Goal: Transaction & Acquisition: Purchase product/service

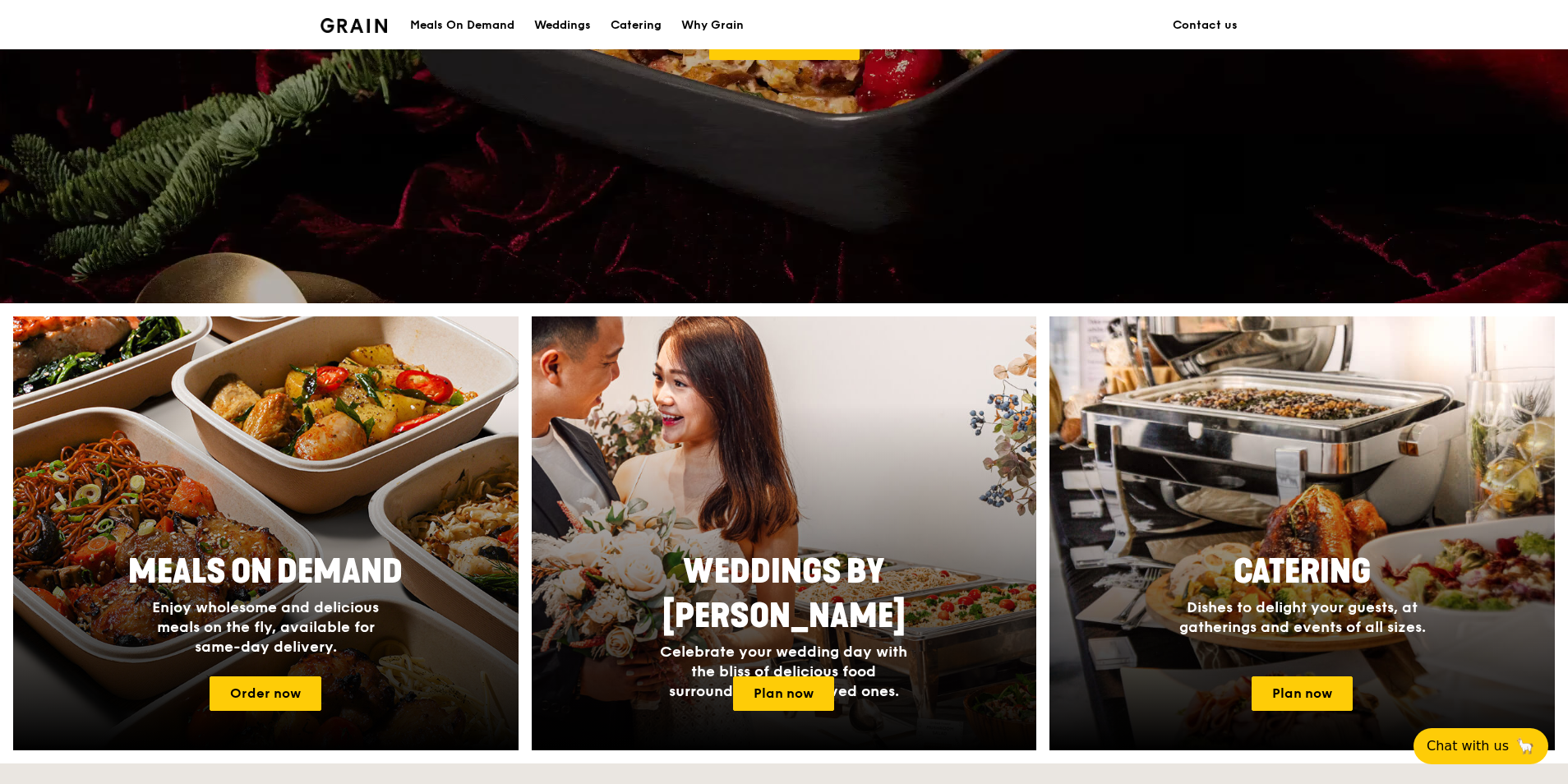
scroll to position [411, 0]
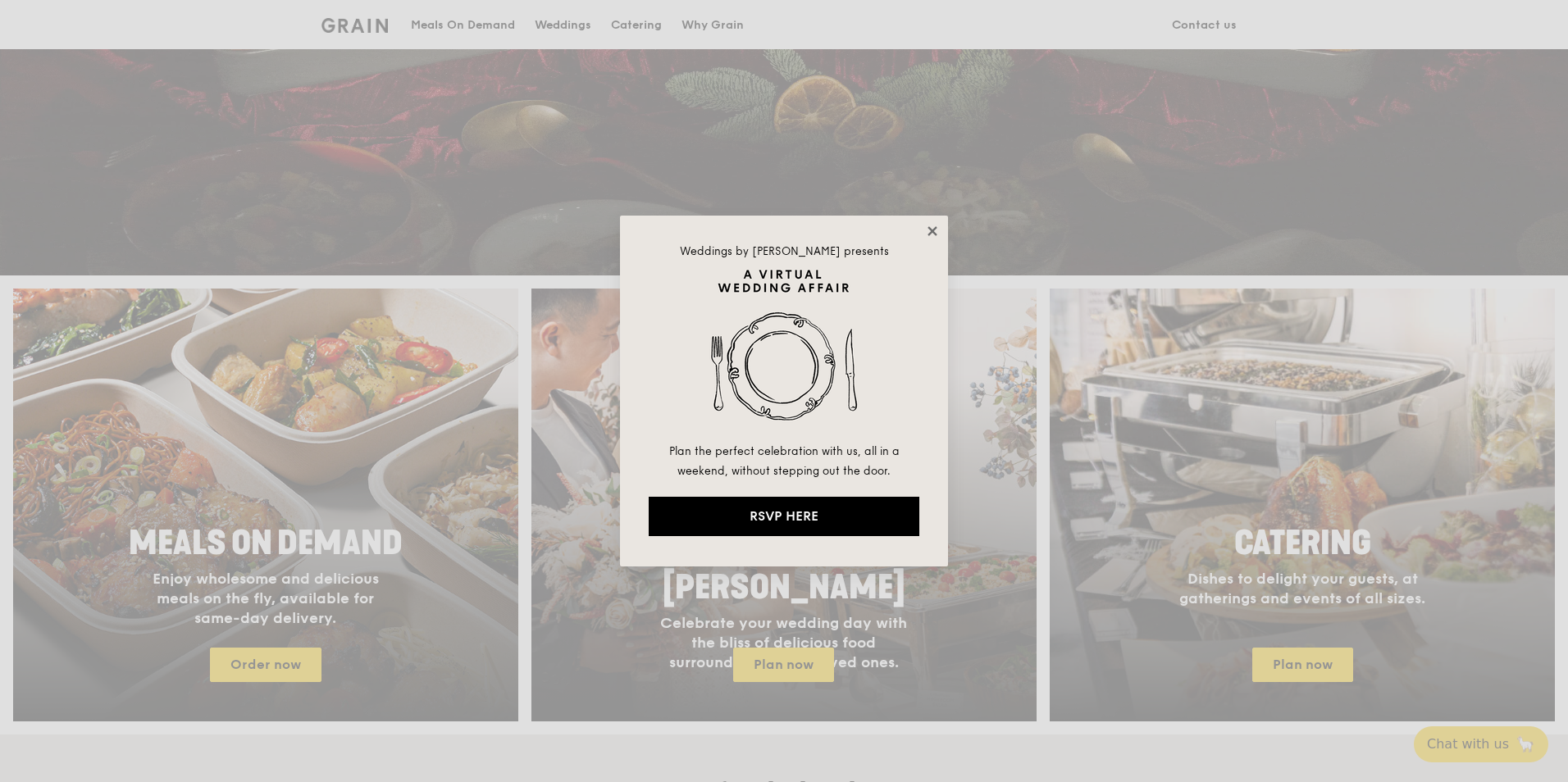
click at [931, 230] on icon at bounding box center [932, 231] width 9 height 9
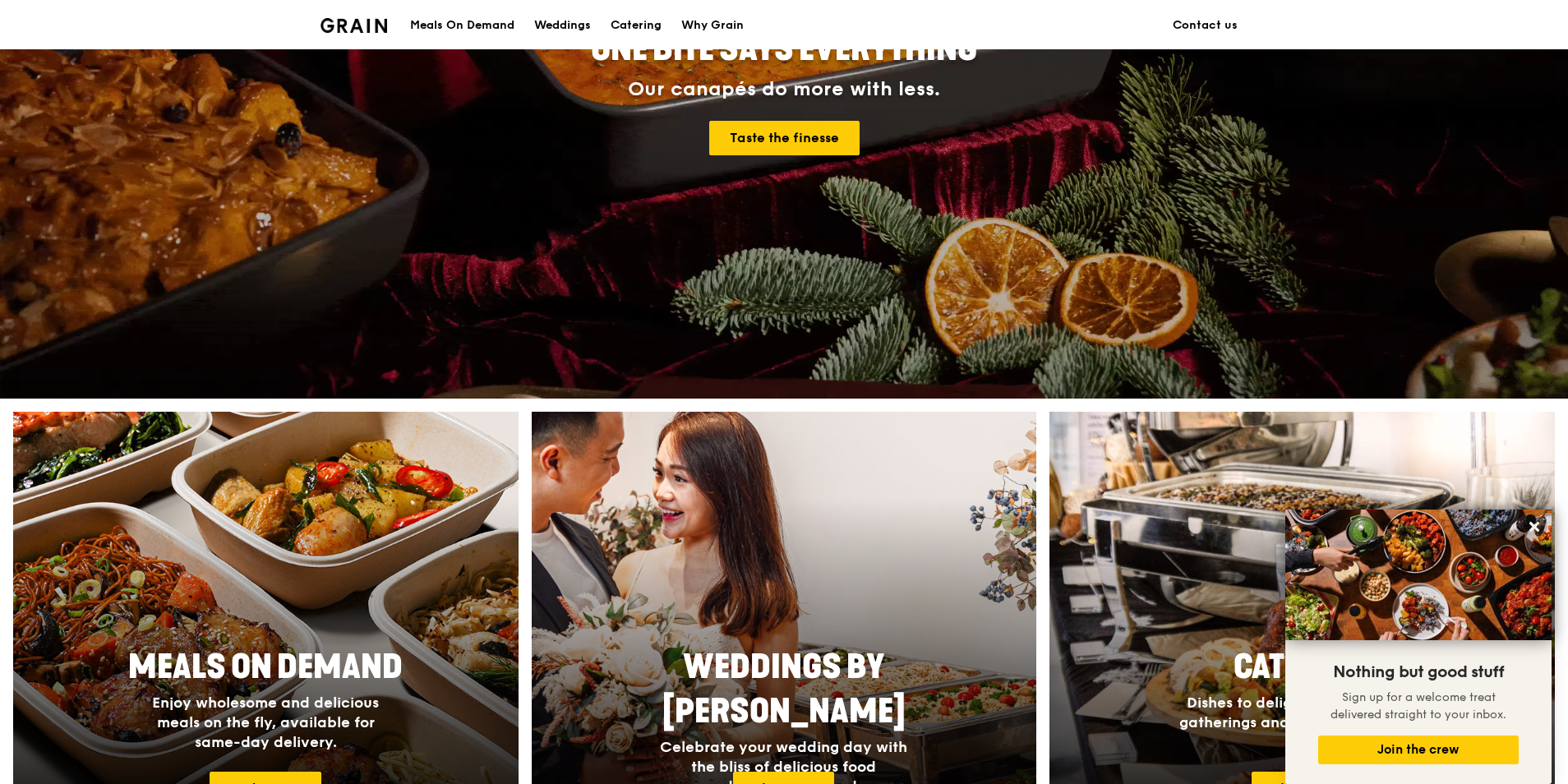
scroll to position [43, 0]
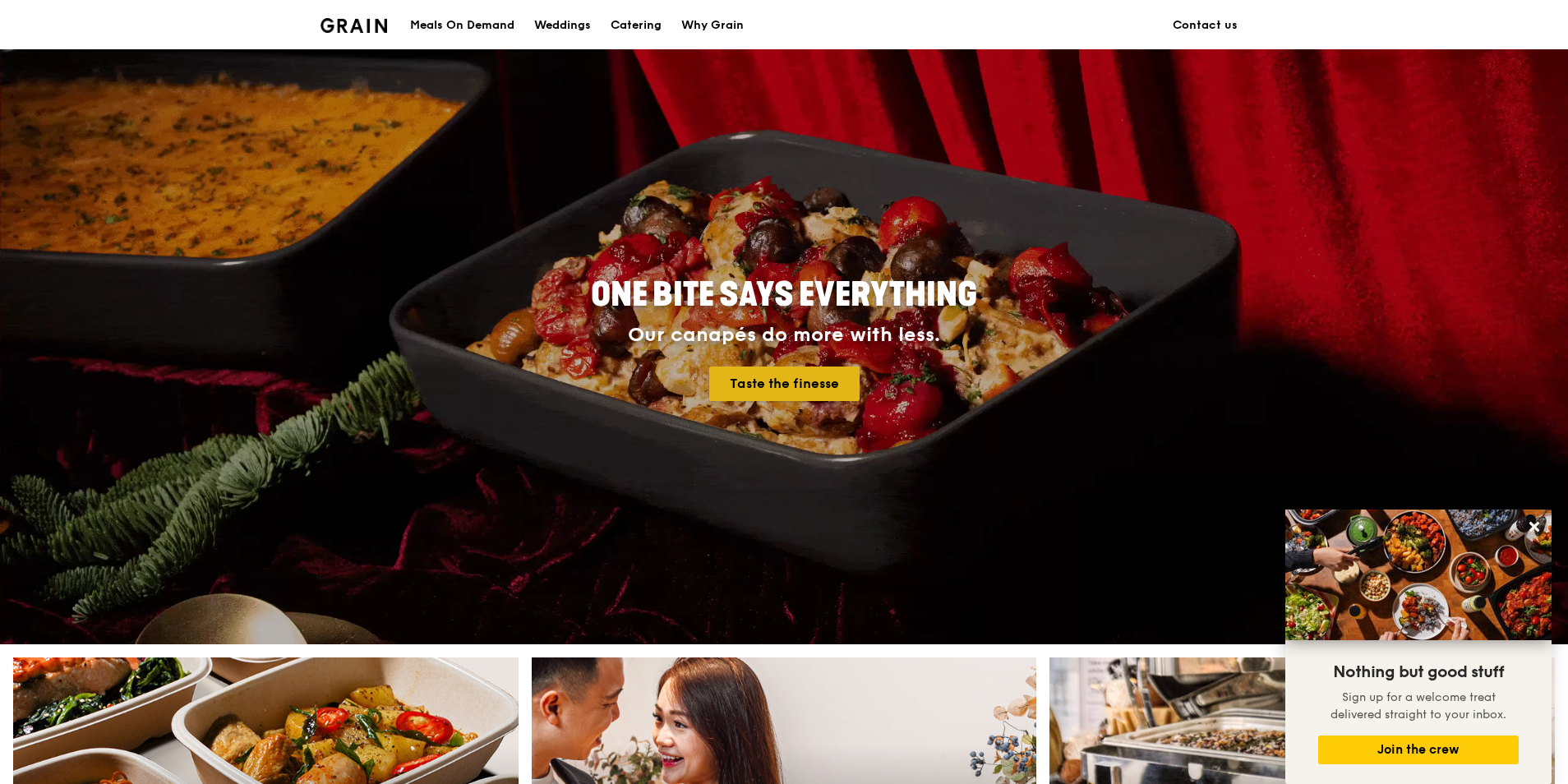
click at [778, 392] on link "Taste the finesse" at bounding box center [784, 384] width 150 height 35
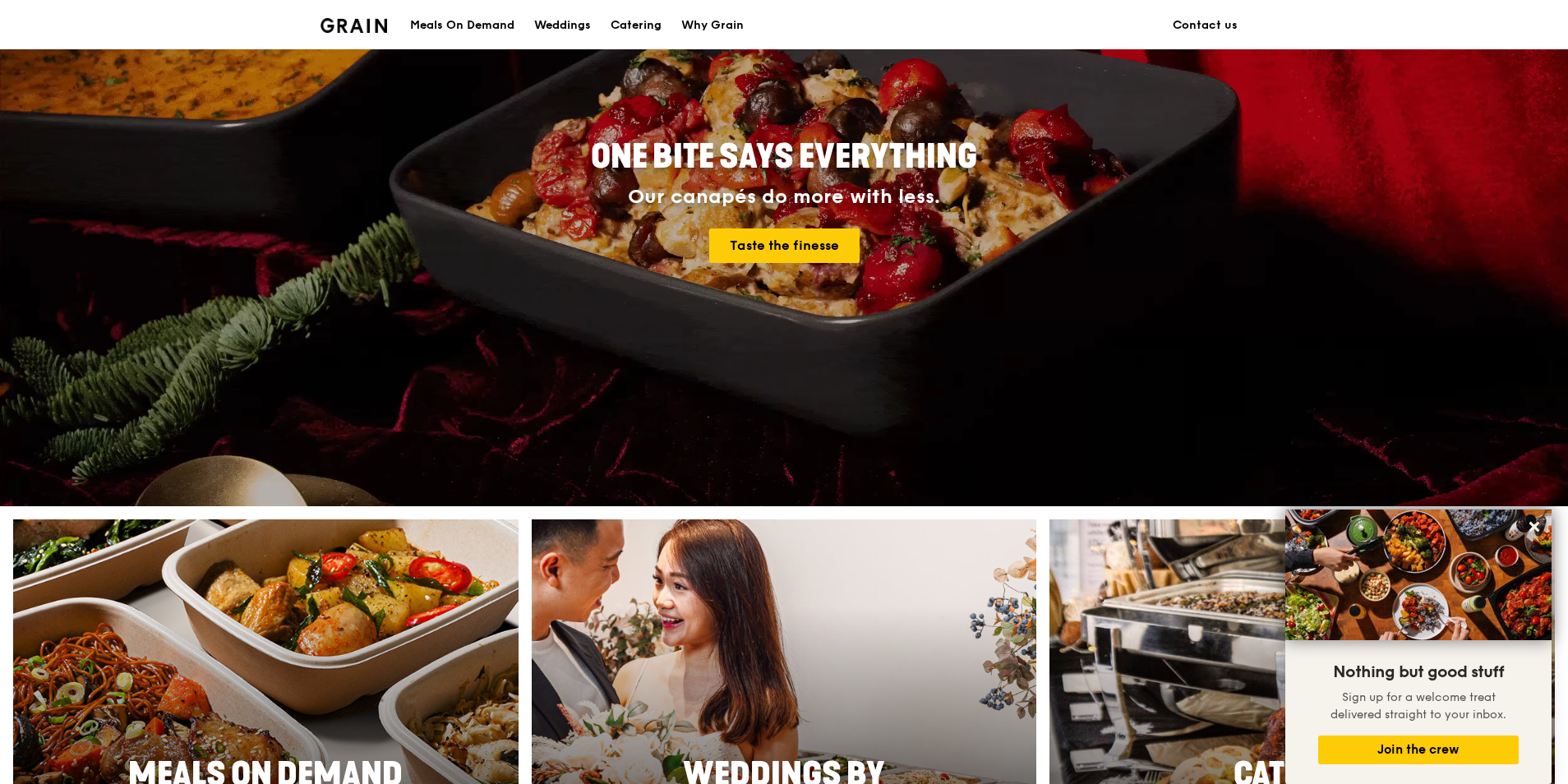
scroll to position [454, 0]
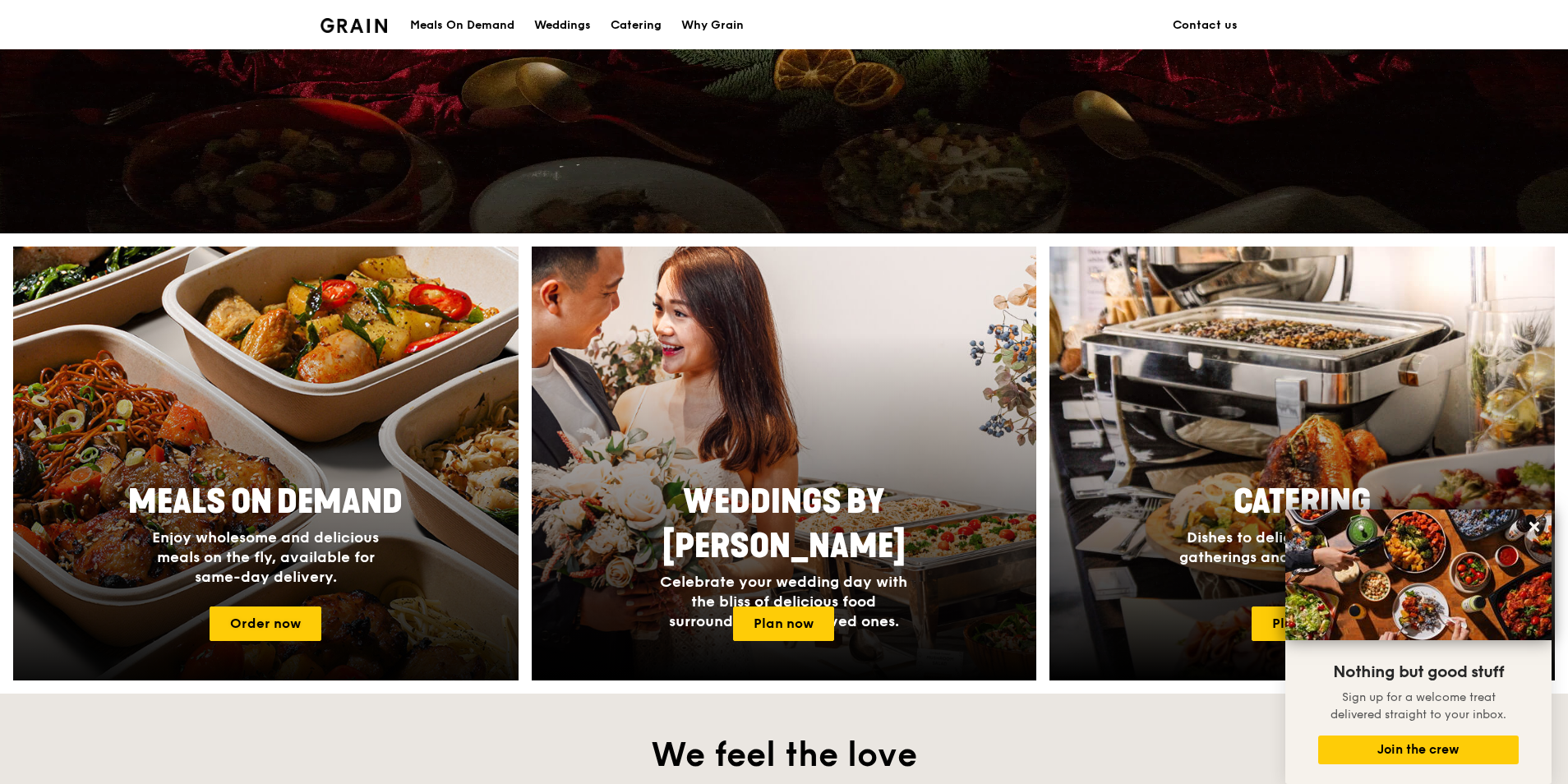
click at [344, 561] on span "Enjoy wholesome and delicious meals on the fly, available for same-day delivery." at bounding box center [265, 557] width 227 height 58
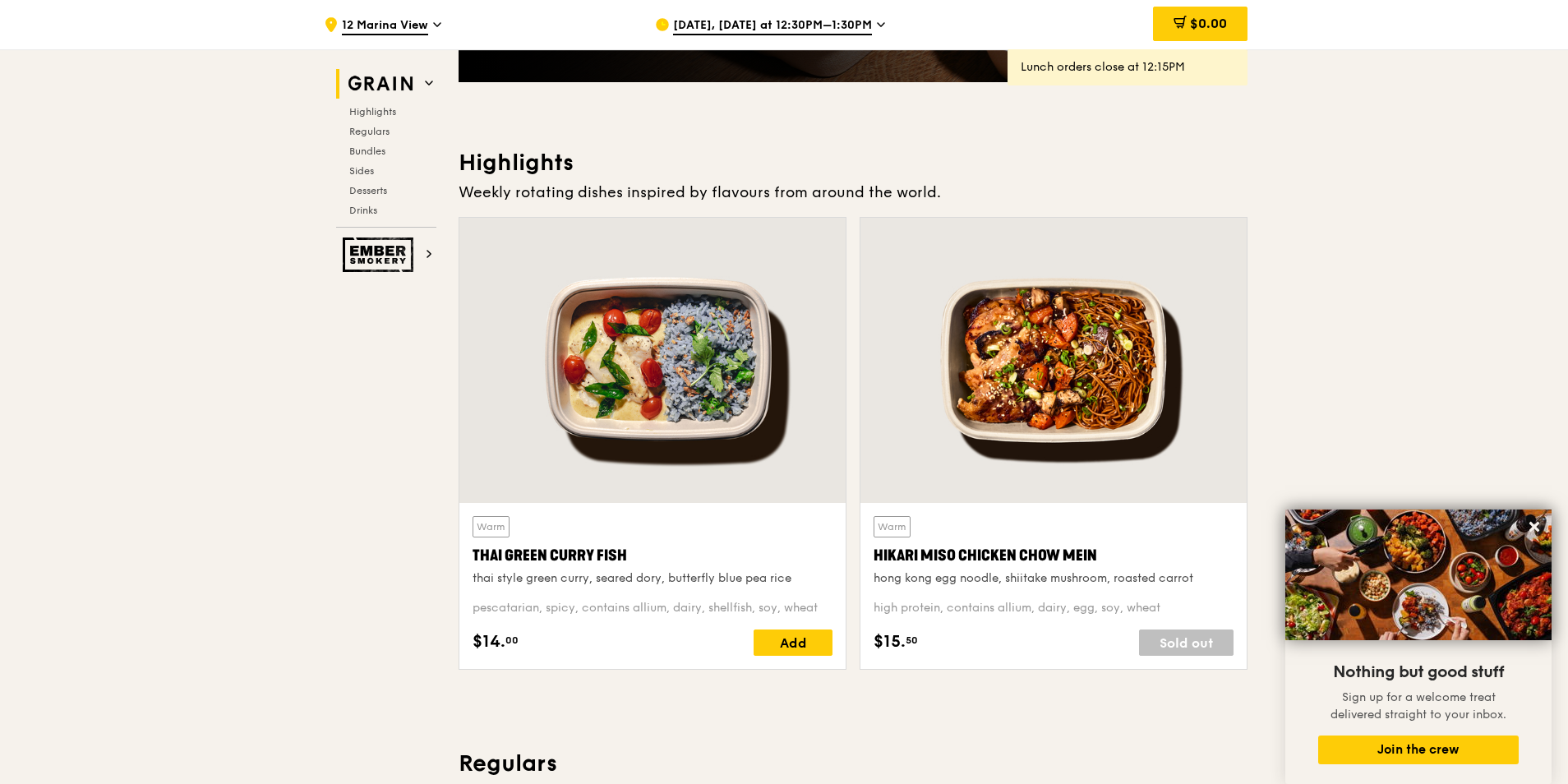
scroll to position [493, 0]
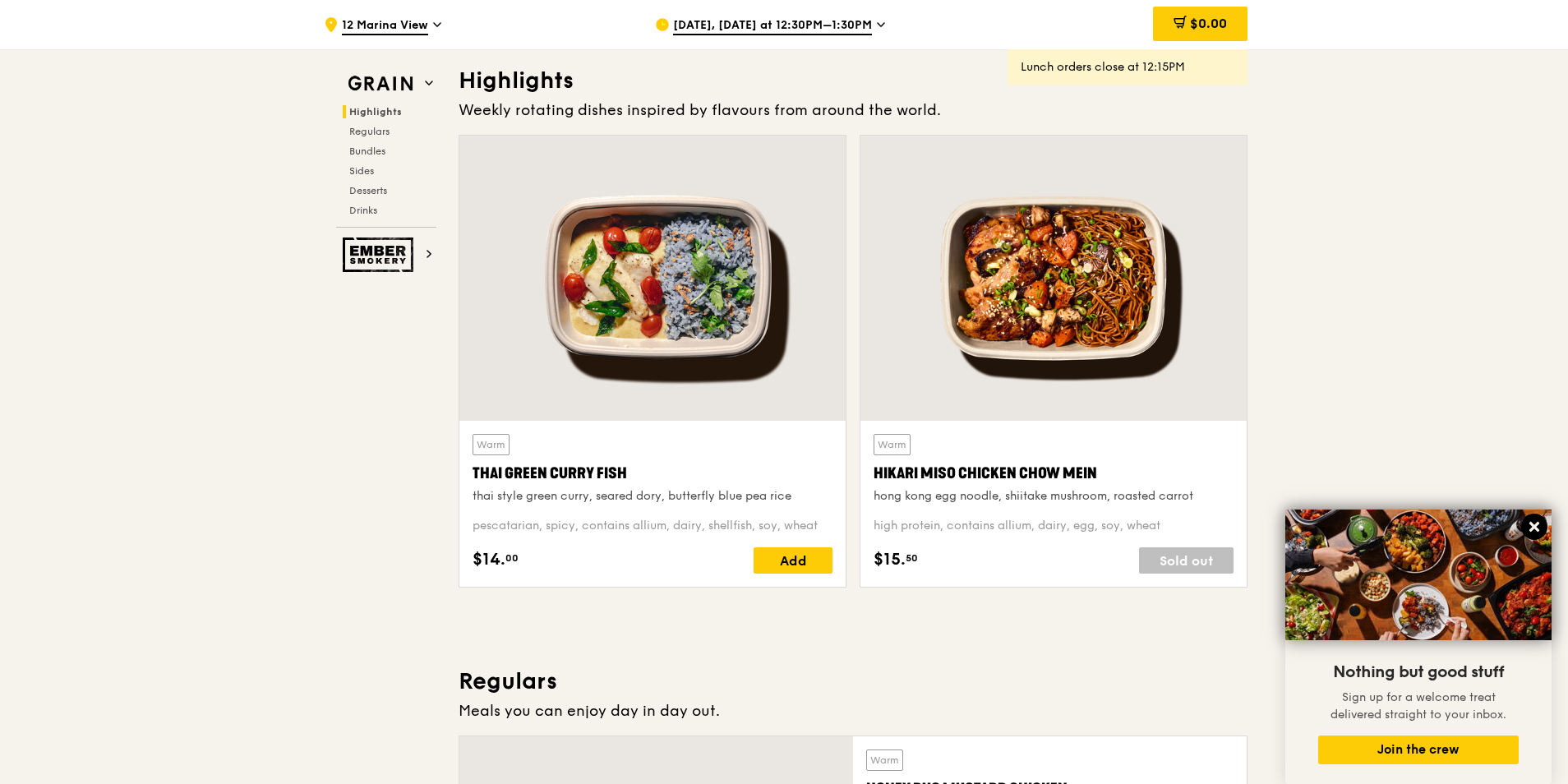
click at [1534, 519] on button at bounding box center [1534, 527] width 27 height 27
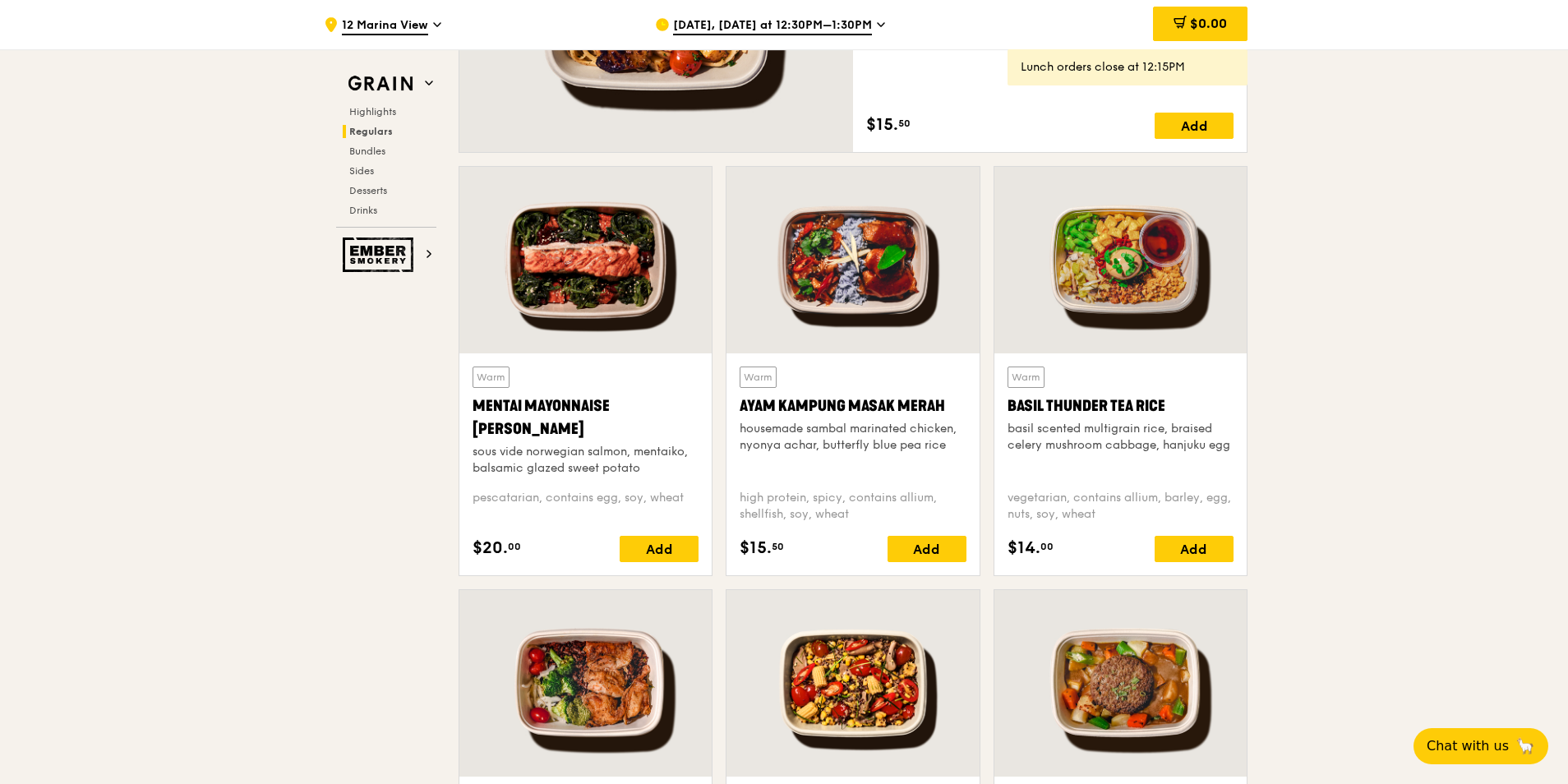
scroll to position [1299, 0]
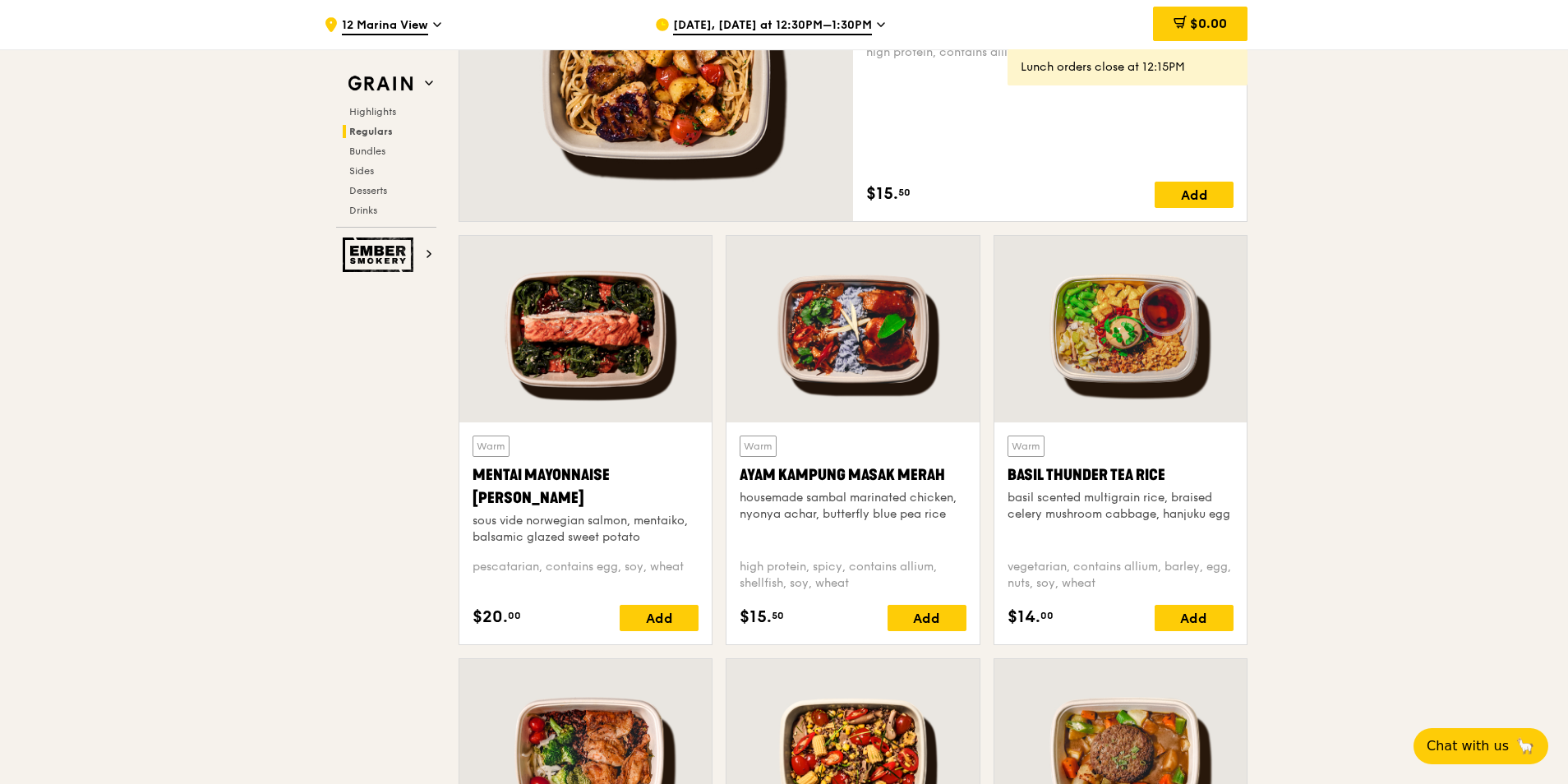
click at [581, 362] on div at bounding box center [585, 329] width 252 height 187
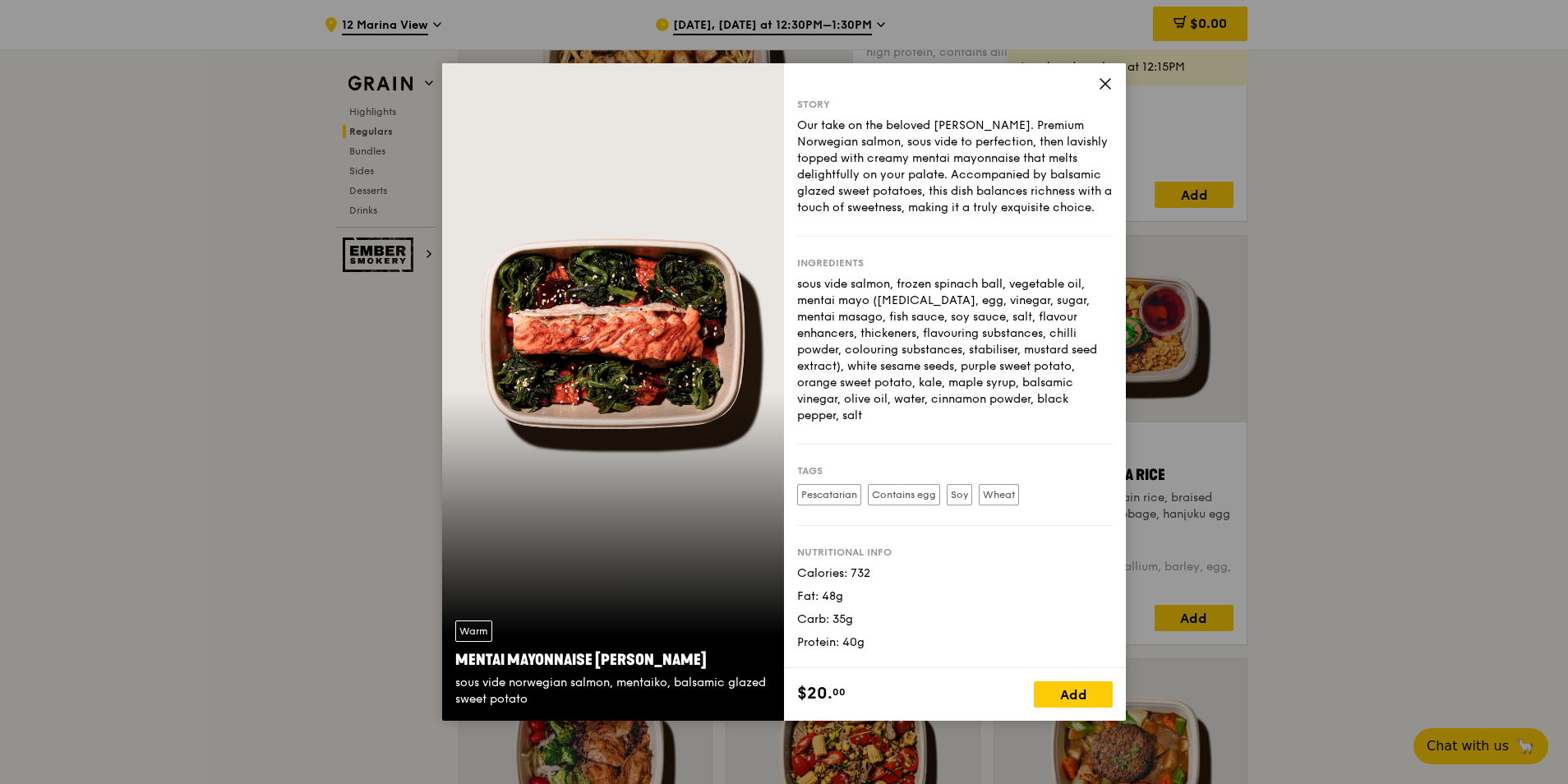
click at [1101, 82] on icon at bounding box center [1105, 84] width 15 height 15
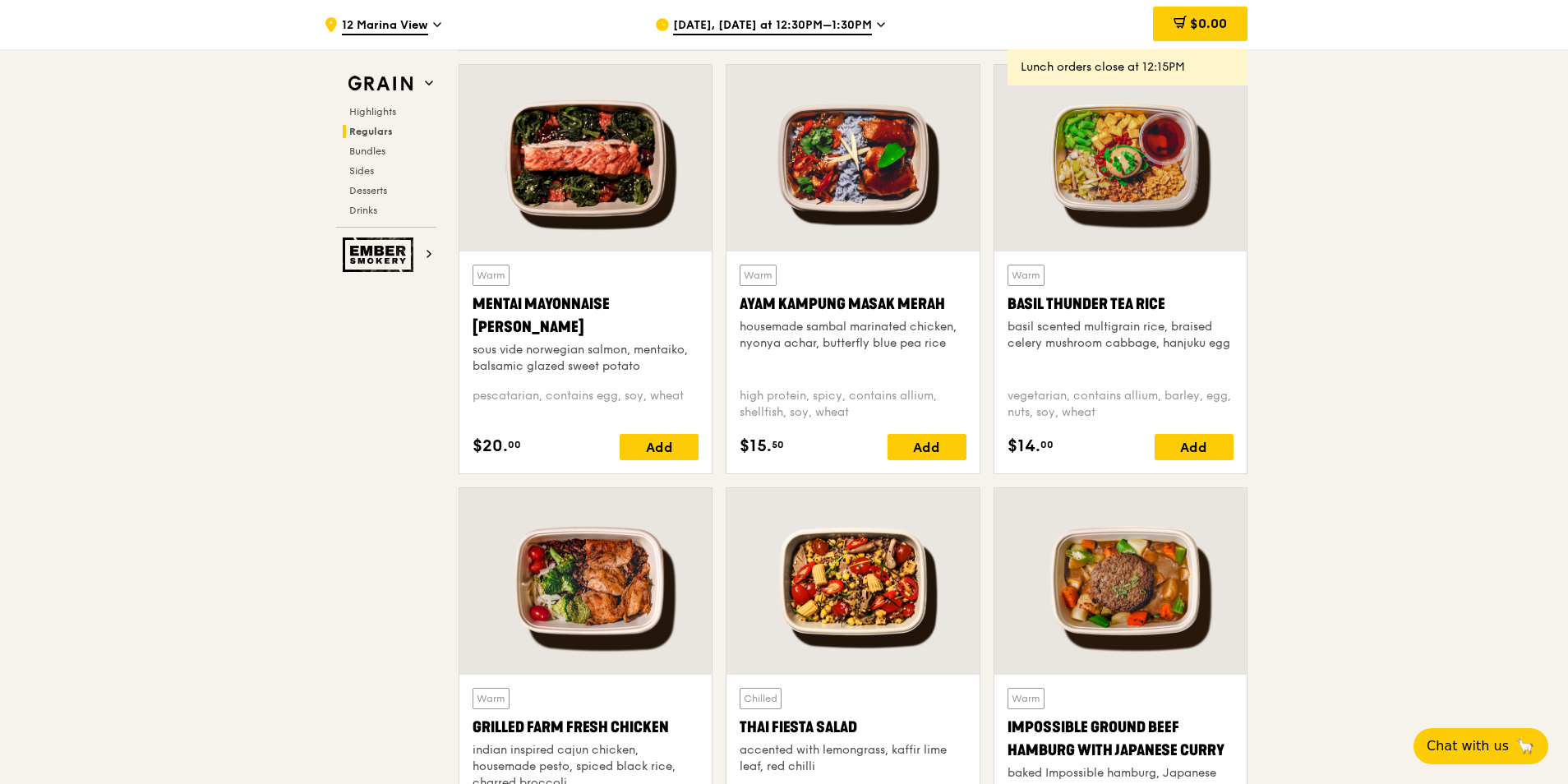
scroll to position [1463, 0]
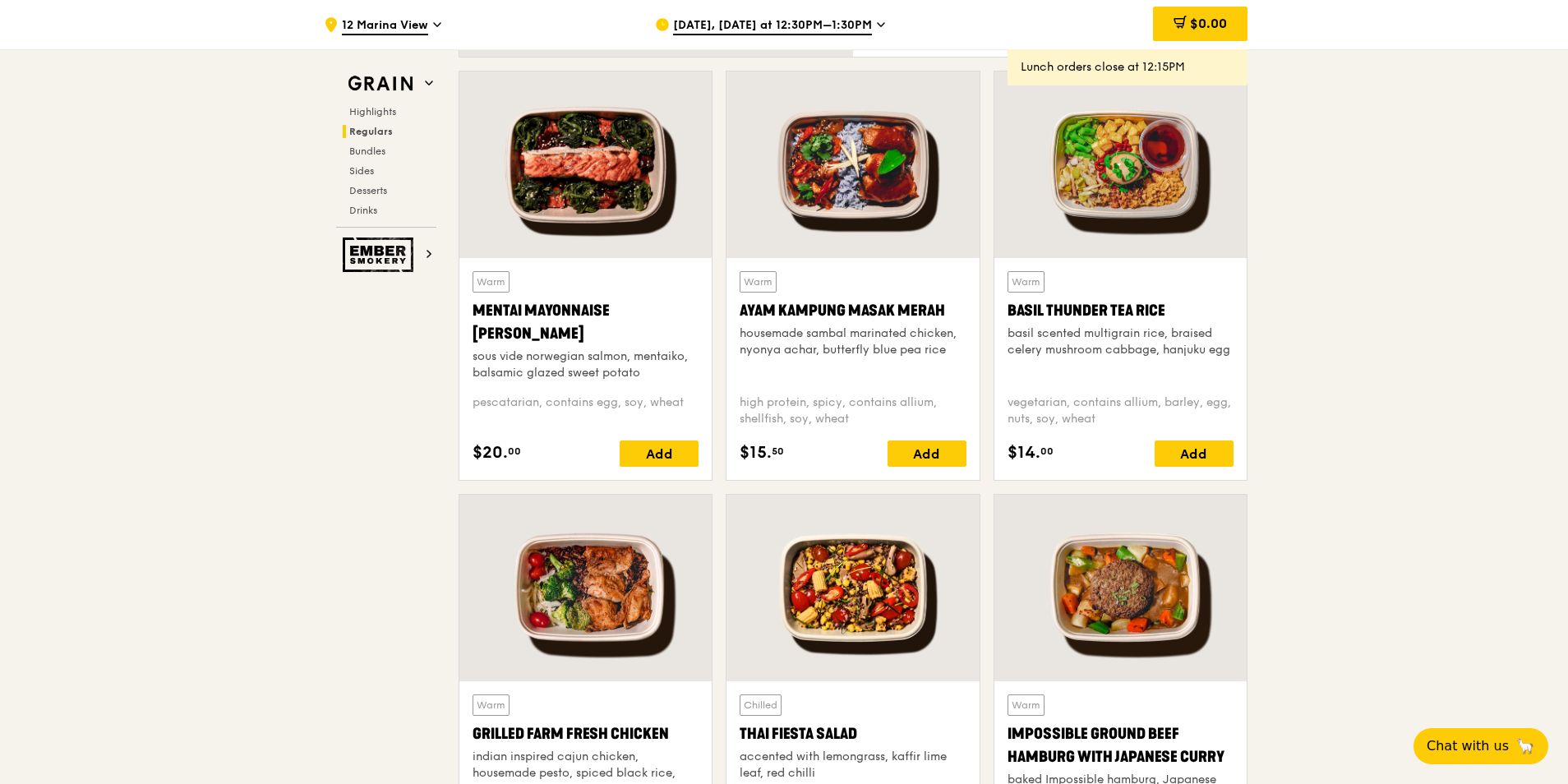
click at [823, 180] on div at bounding box center [853, 164] width 252 height 187
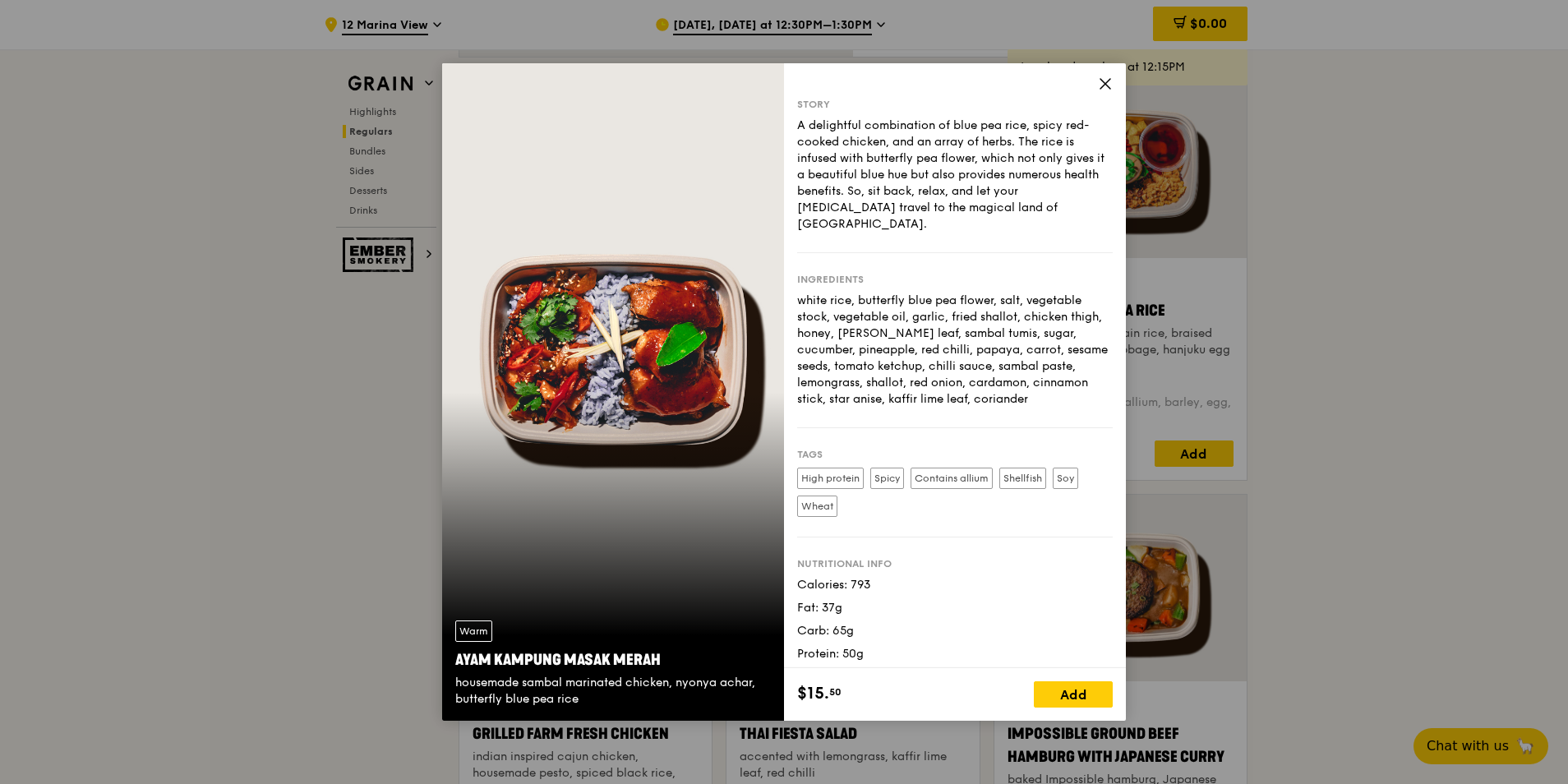
click at [1102, 85] on icon at bounding box center [1105, 84] width 15 height 15
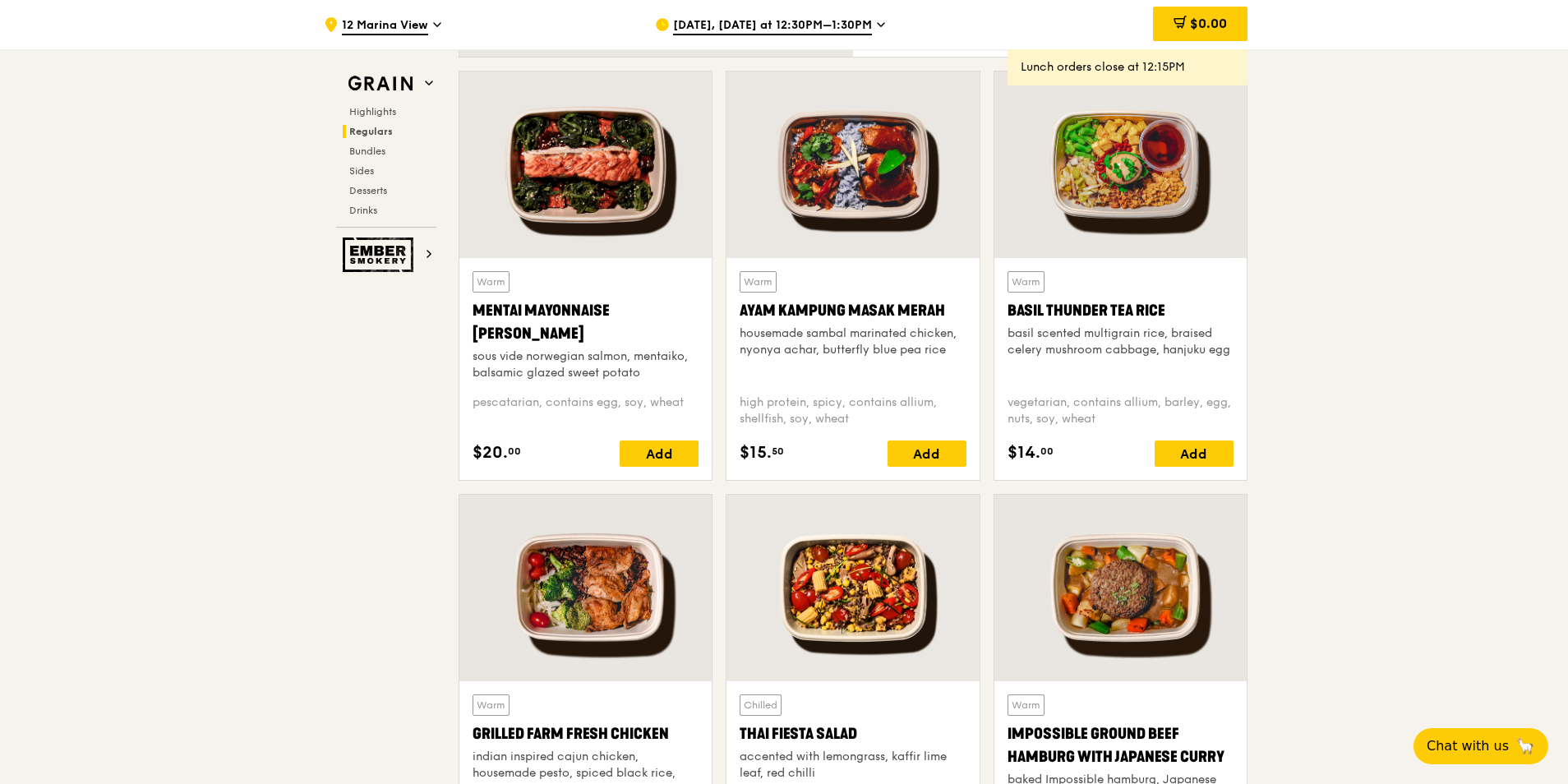
click at [564, 595] on div at bounding box center [585, 588] width 252 height 187
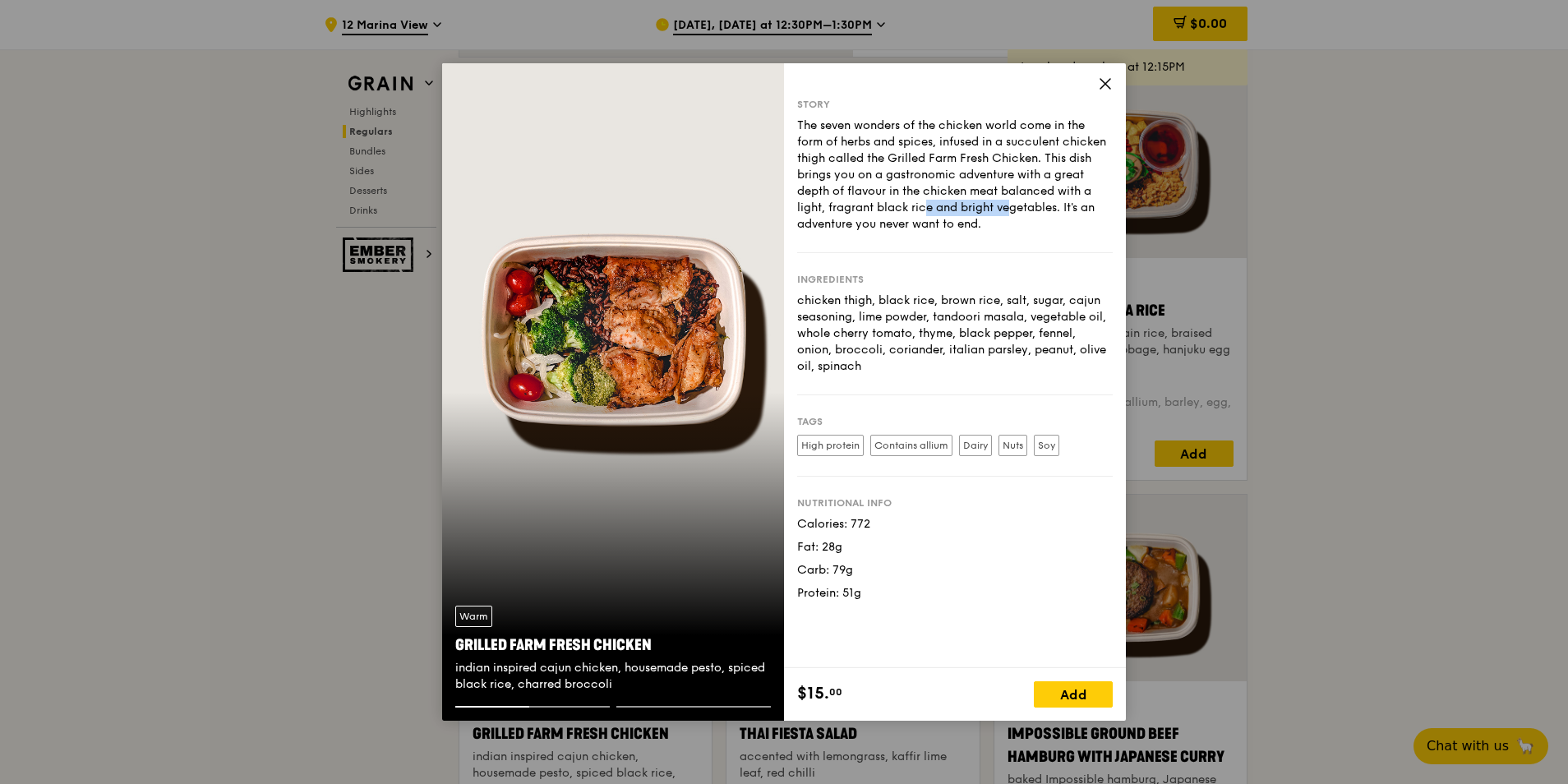
drag, startPoint x: 846, startPoint y: 205, endPoint x: 927, endPoint y: 204, distance: 81.0
click at [927, 204] on div "The seven wonders of the chicken world come in the form of herbs and spices, in…" at bounding box center [954, 174] width 315 height 115
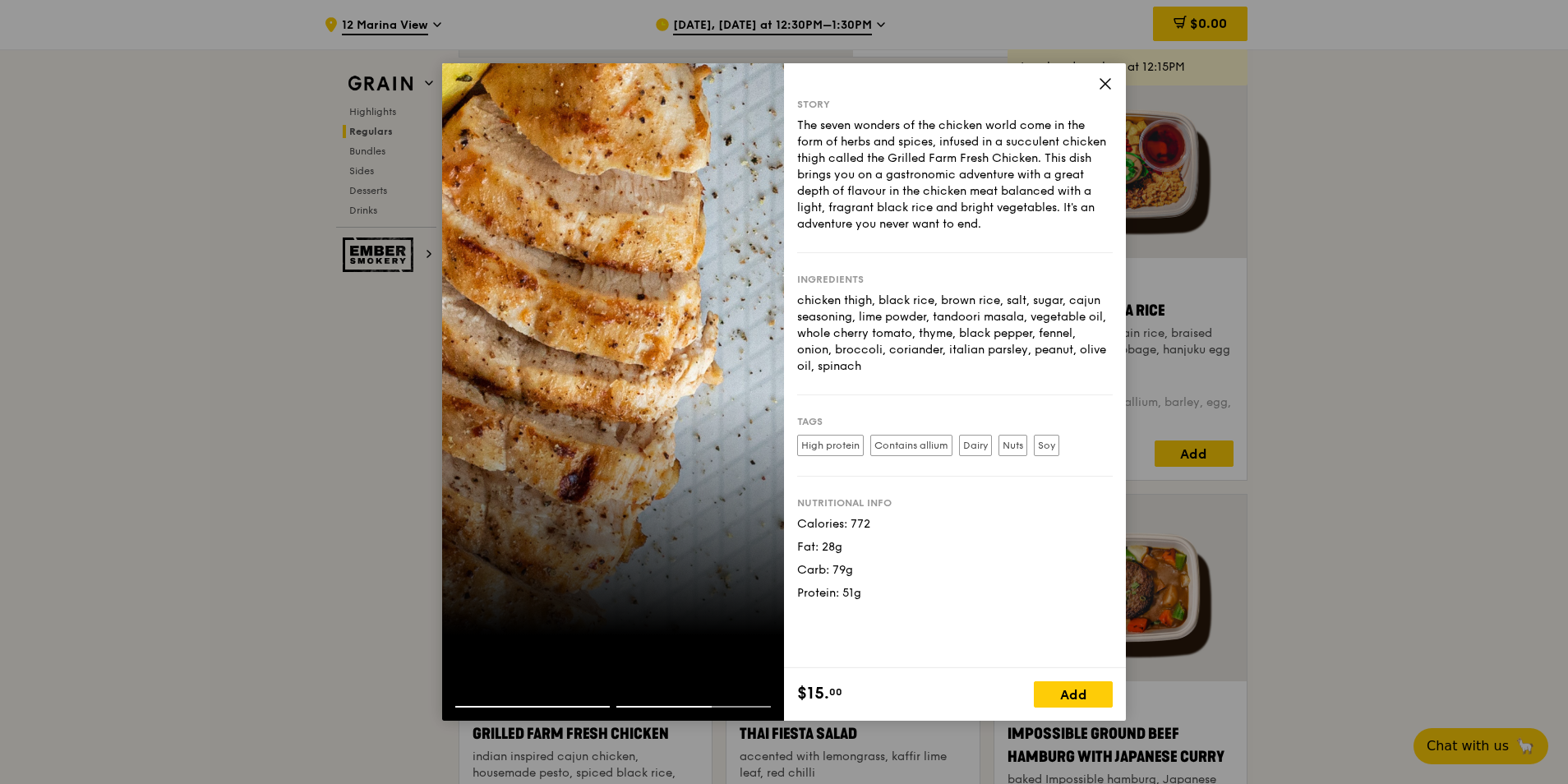
click at [1105, 85] on icon at bounding box center [1105, 84] width 15 height 15
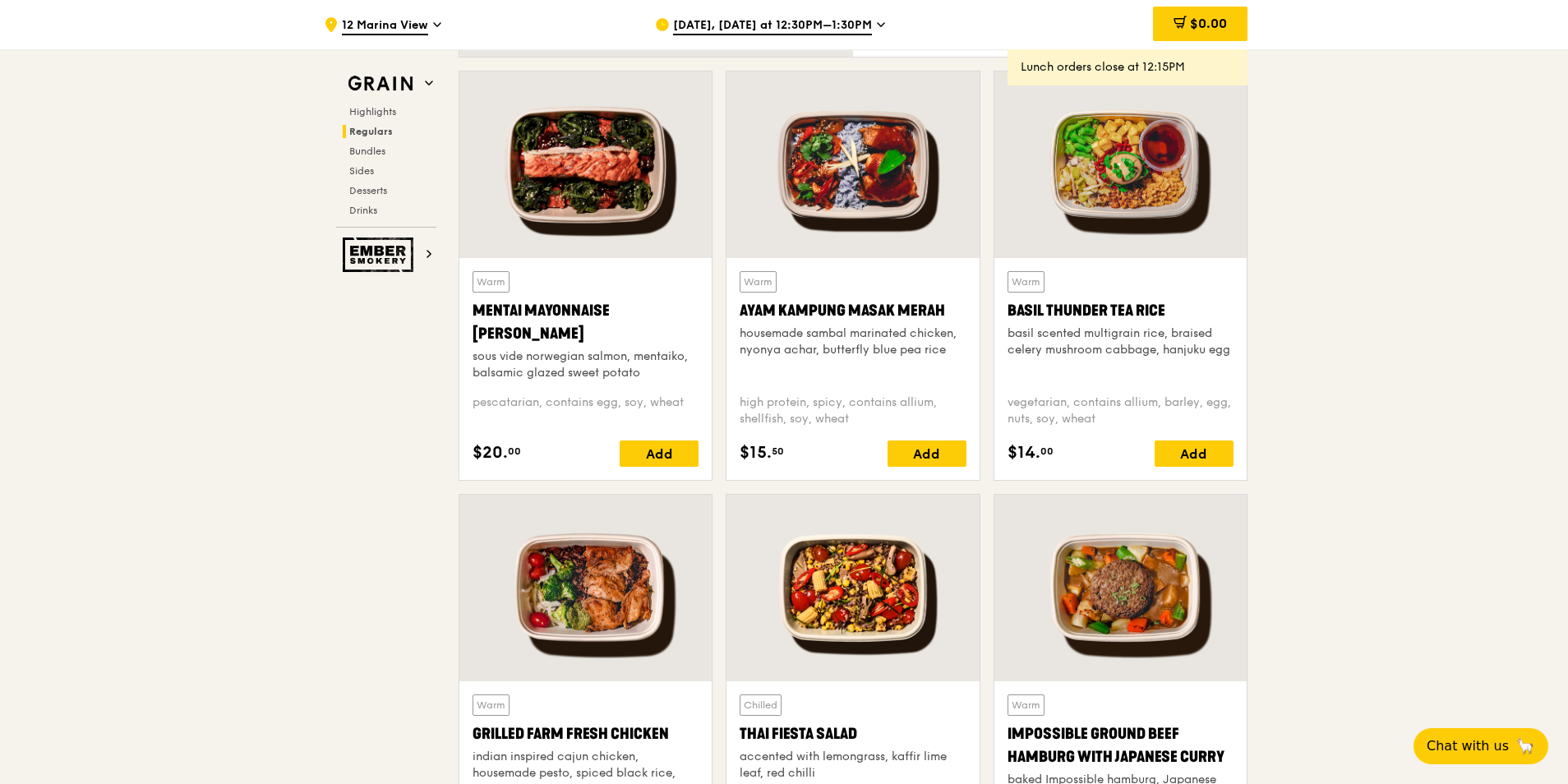
click at [1101, 222] on div at bounding box center [1120, 164] width 252 height 187
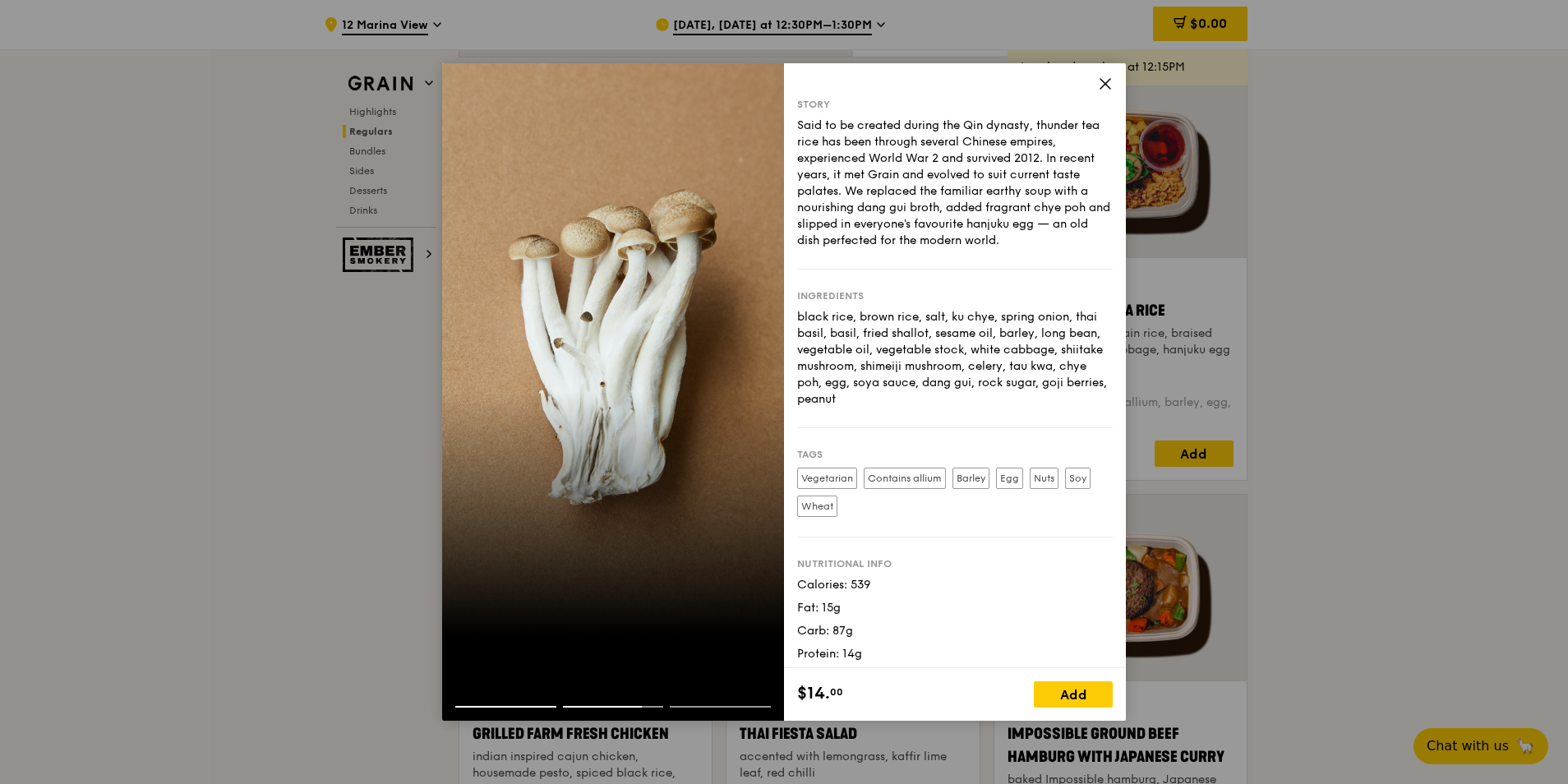
click at [1101, 71] on div "Story Said to be created during the Qin dynasty, thunder tea rice has been thro…" at bounding box center [954, 365] width 342 height 605
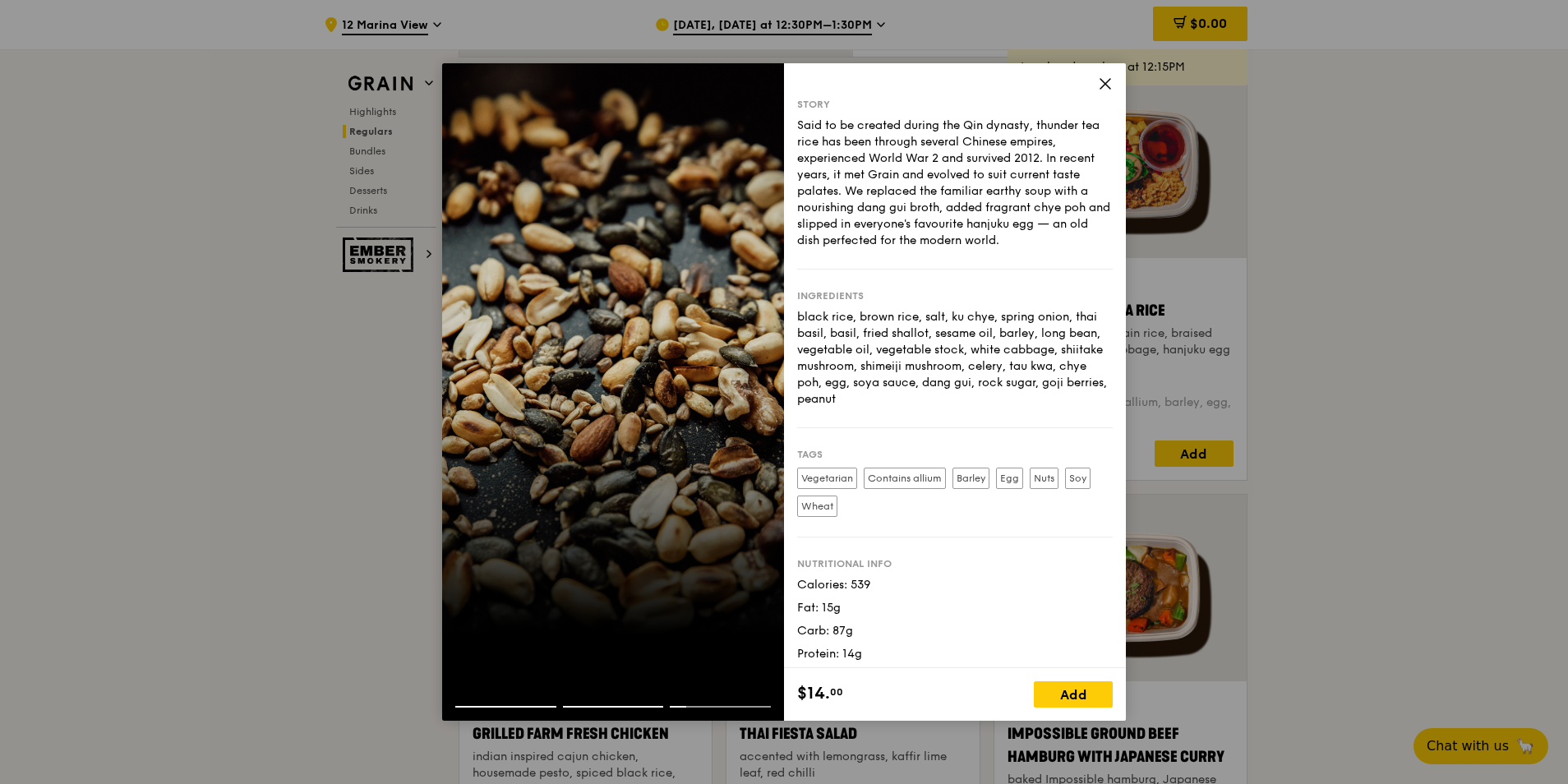
click at [1102, 80] on icon at bounding box center [1105, 84] width 15 height 15
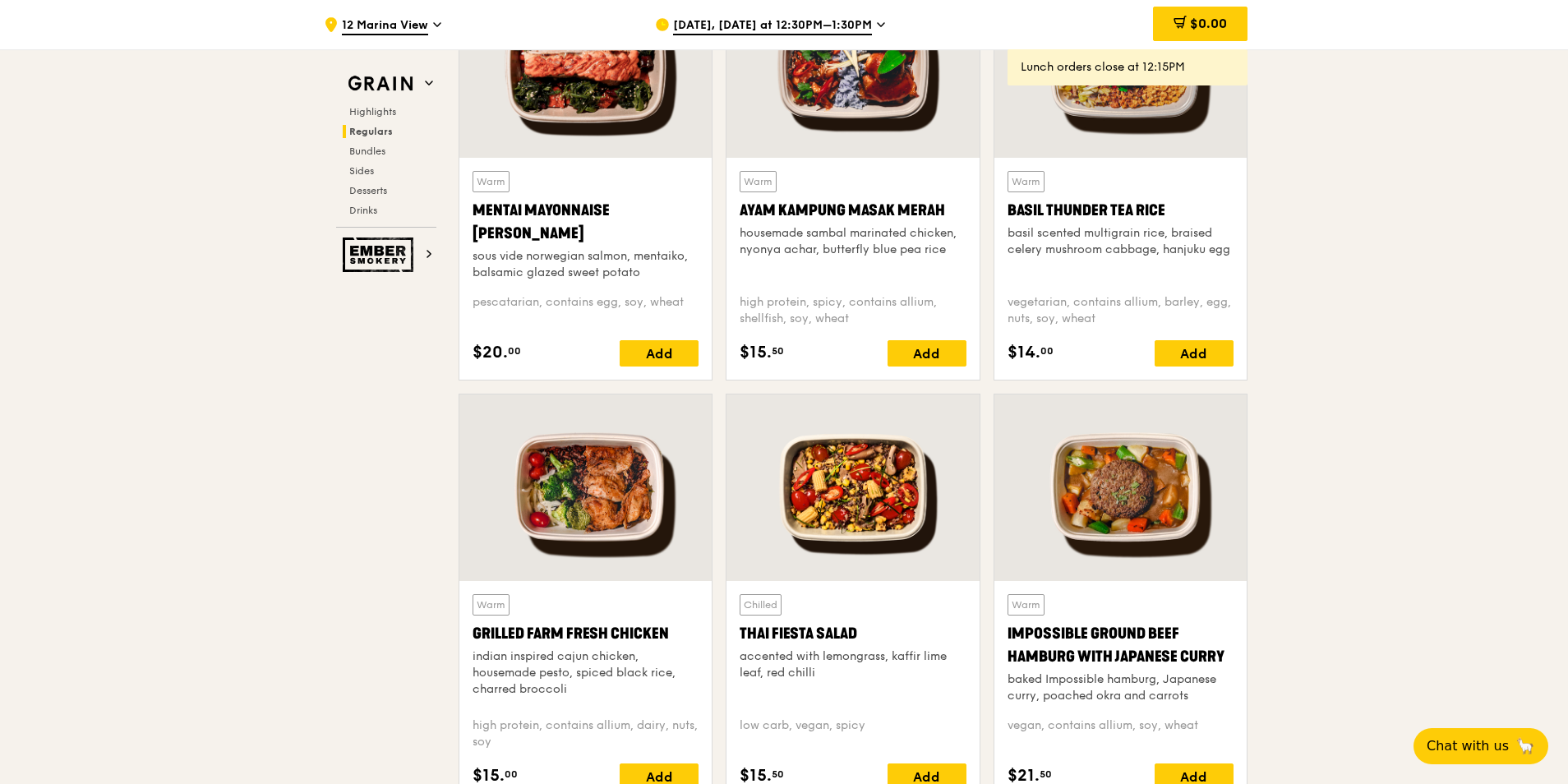
scroll to position [1710, 0]
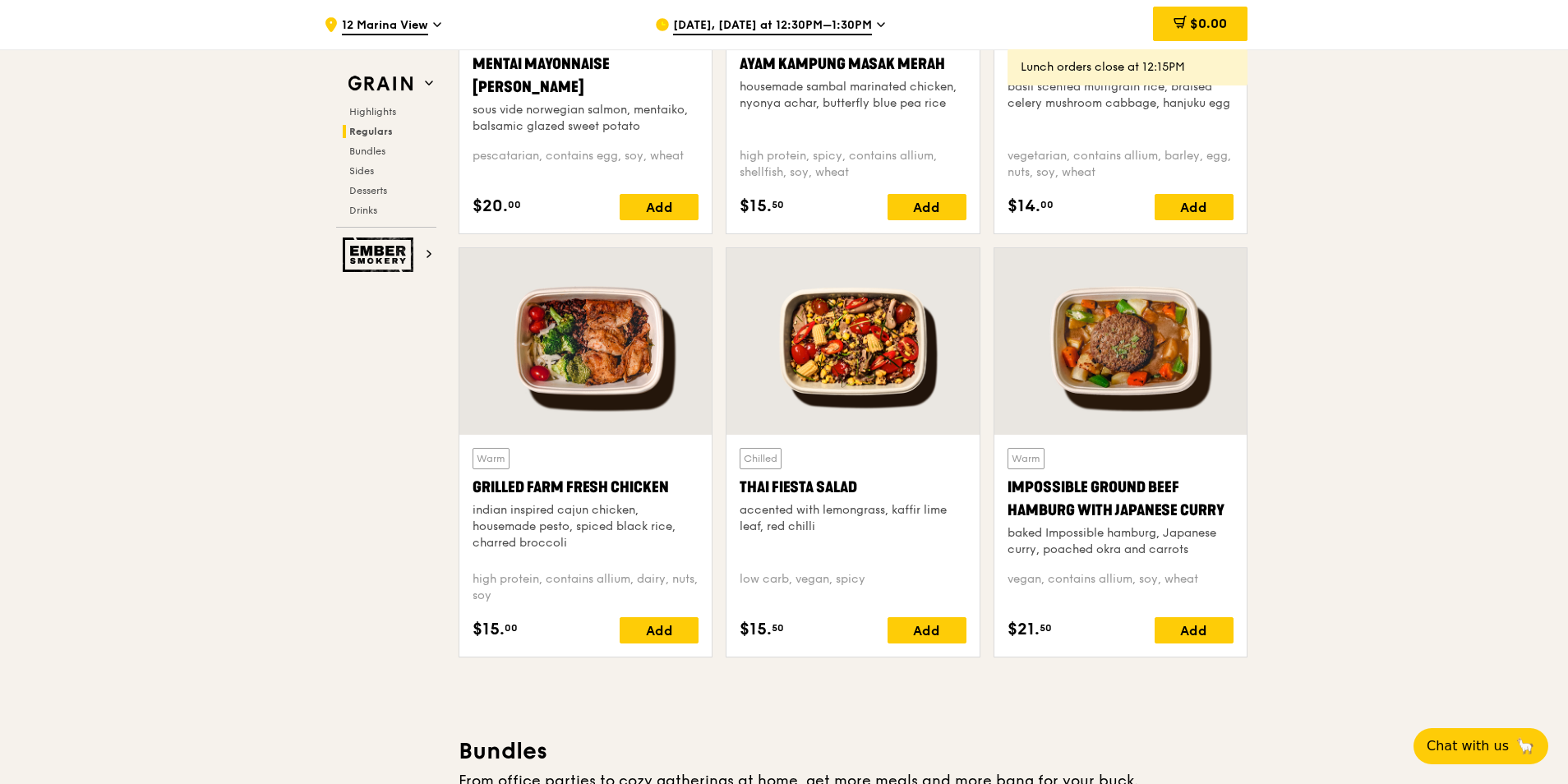
click at [863, 365] on div at bounding box center [853, 341] width 252 height 187
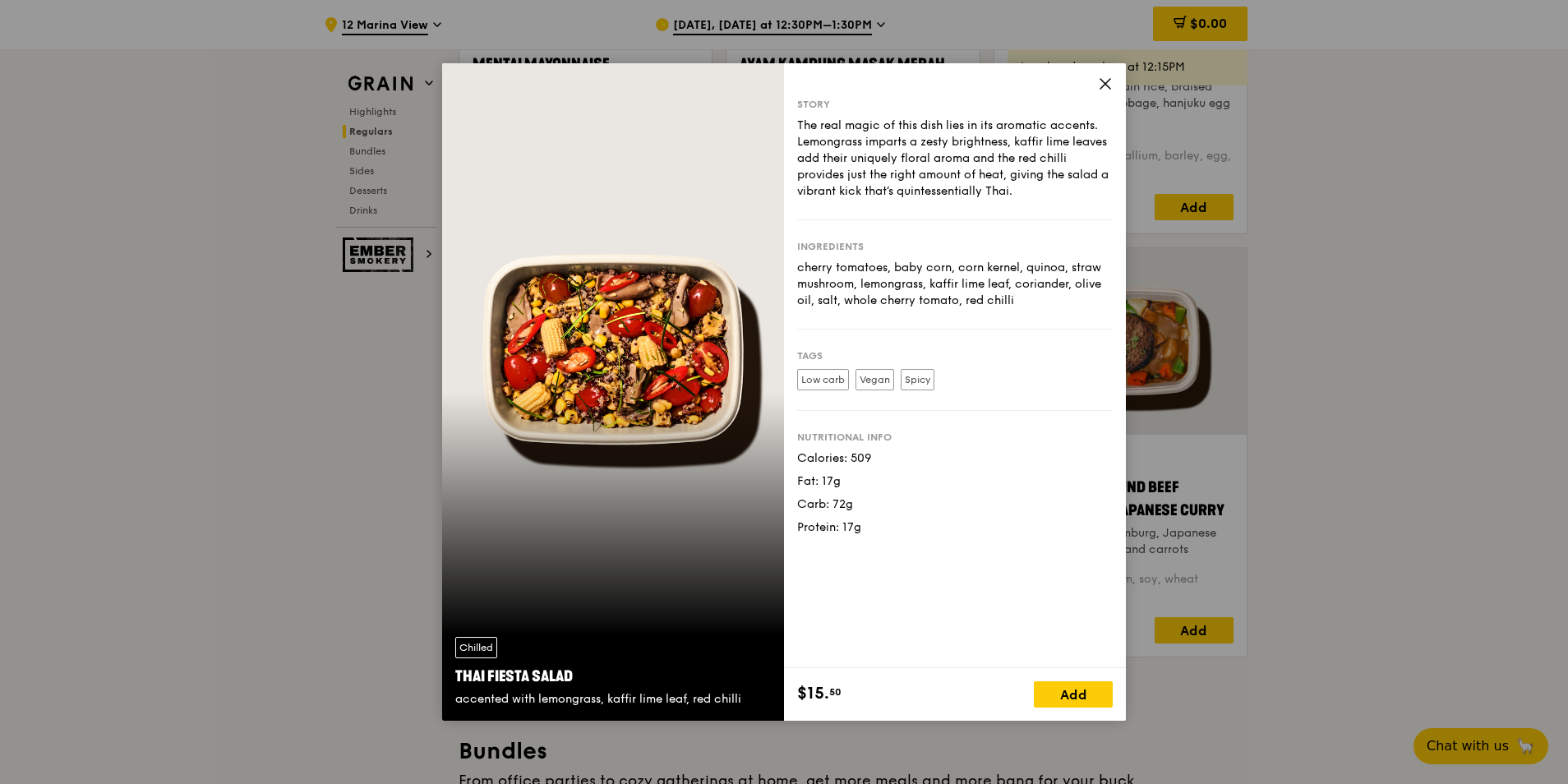
drag, startPoint x: 1107, startPoint y: 84, endPoint x: 1238, endPoint y: 378, distance: 321.9
click at [1107, 85] on icon at bounding box center [1105, 84] width 15 height 15
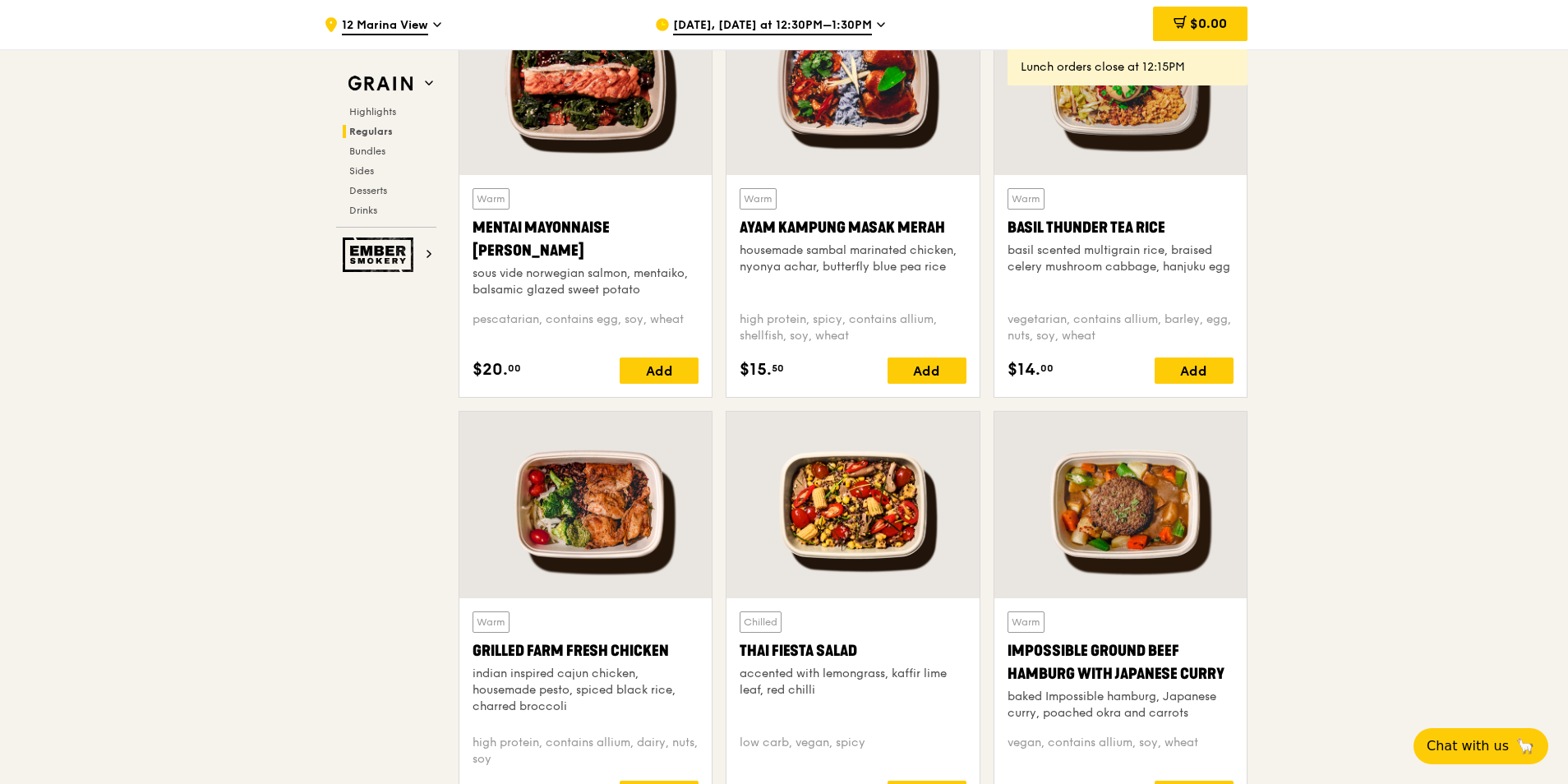
scroll to position [1546, 0]
click at [1118, 213] on div "Warm Basil Thunder Tea [PERSON_NAME] scented multigrain rice, braised celery mu…" at bounding box center [1120, 244] width 226 height 110
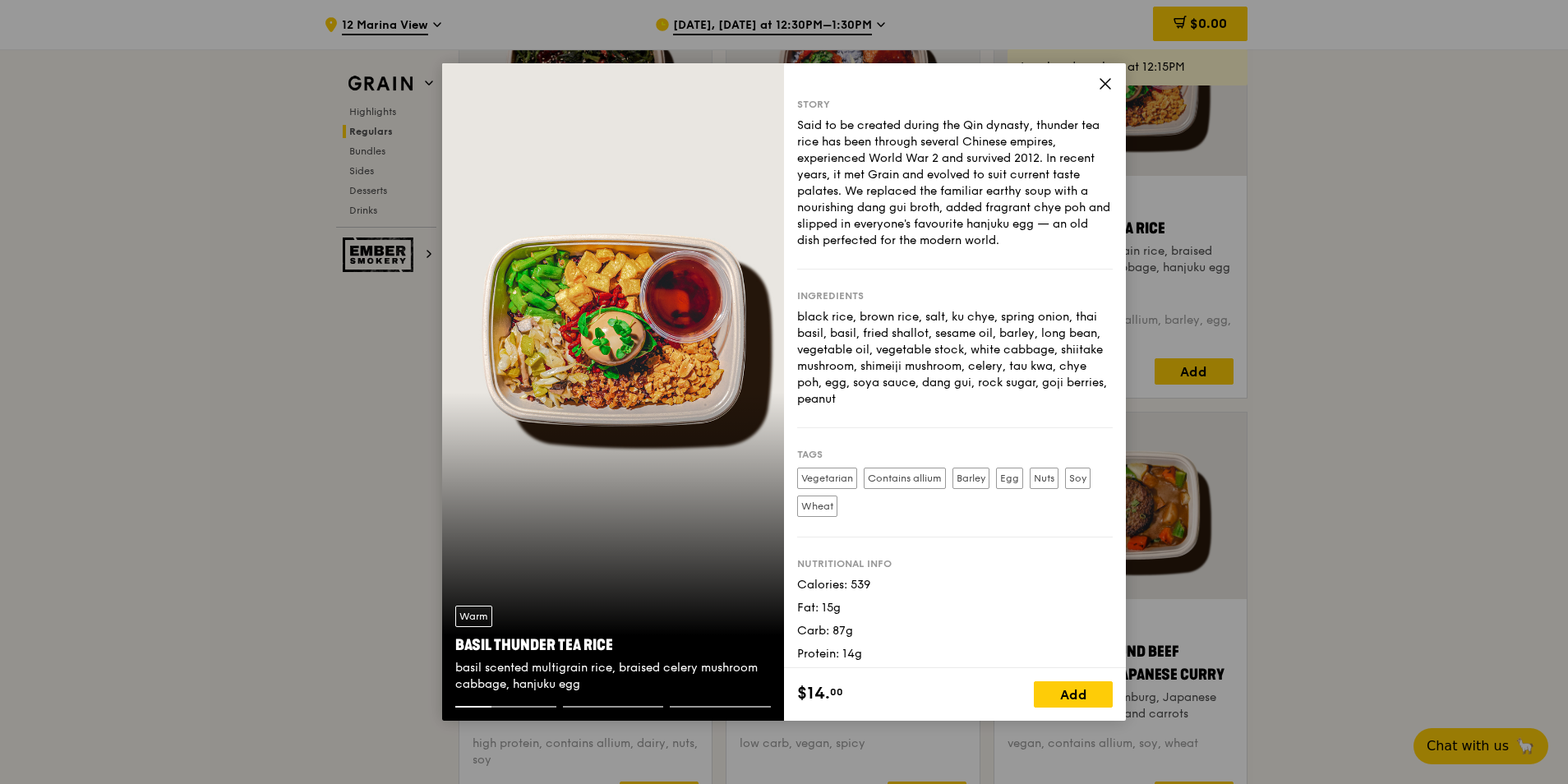
click at [1097, 84] on div "Story Said to be created during the Qin dynasty, thunder tea rice has been thro…" at bounding box center [954, 365] width 342 height 605
click at [1106, 80] on icon at bounding box center [1105, 84] width 15 height 15
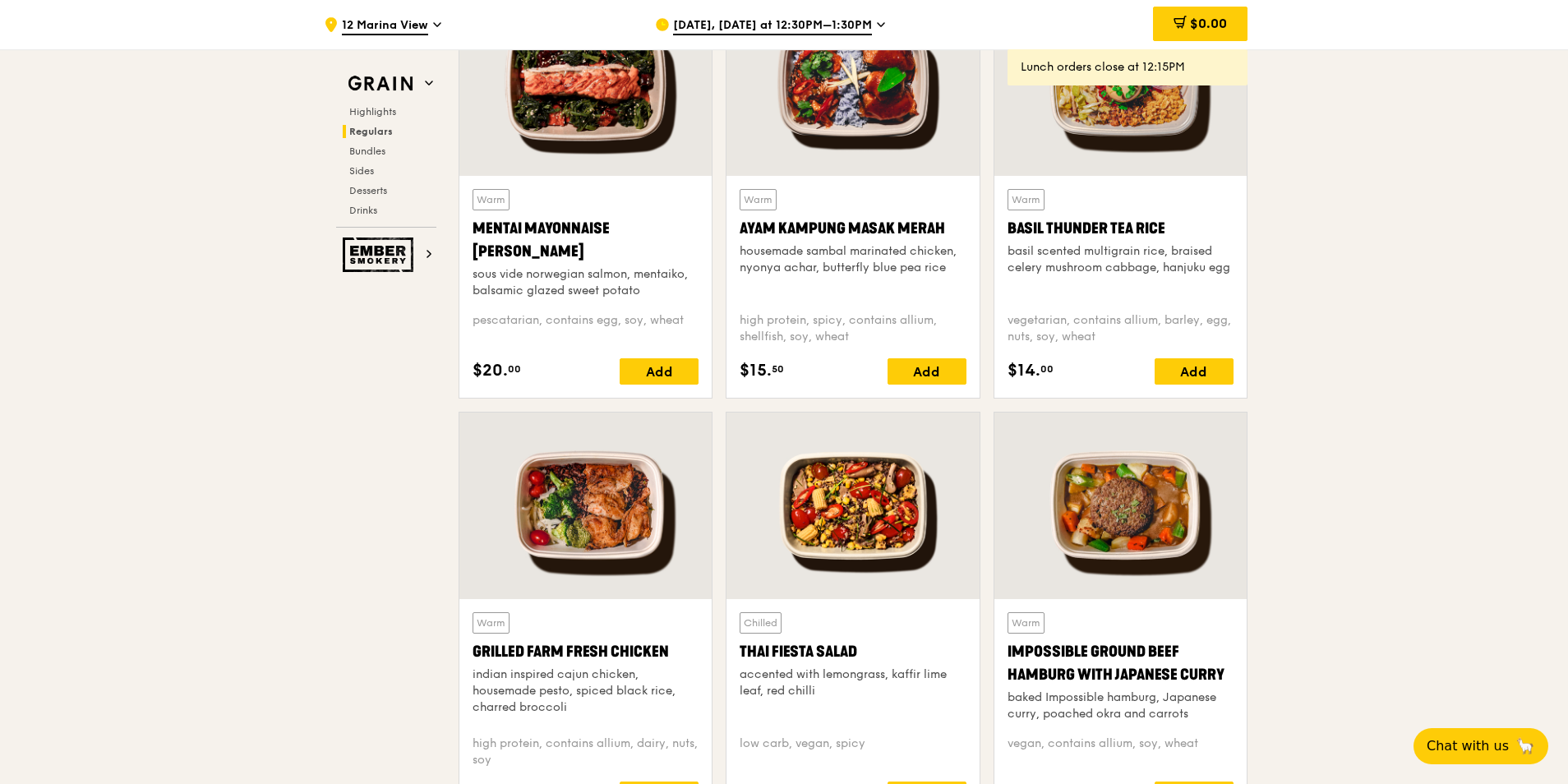
click at [1105, 555] on div at bounding box center [1120, 506] width 252 height 187
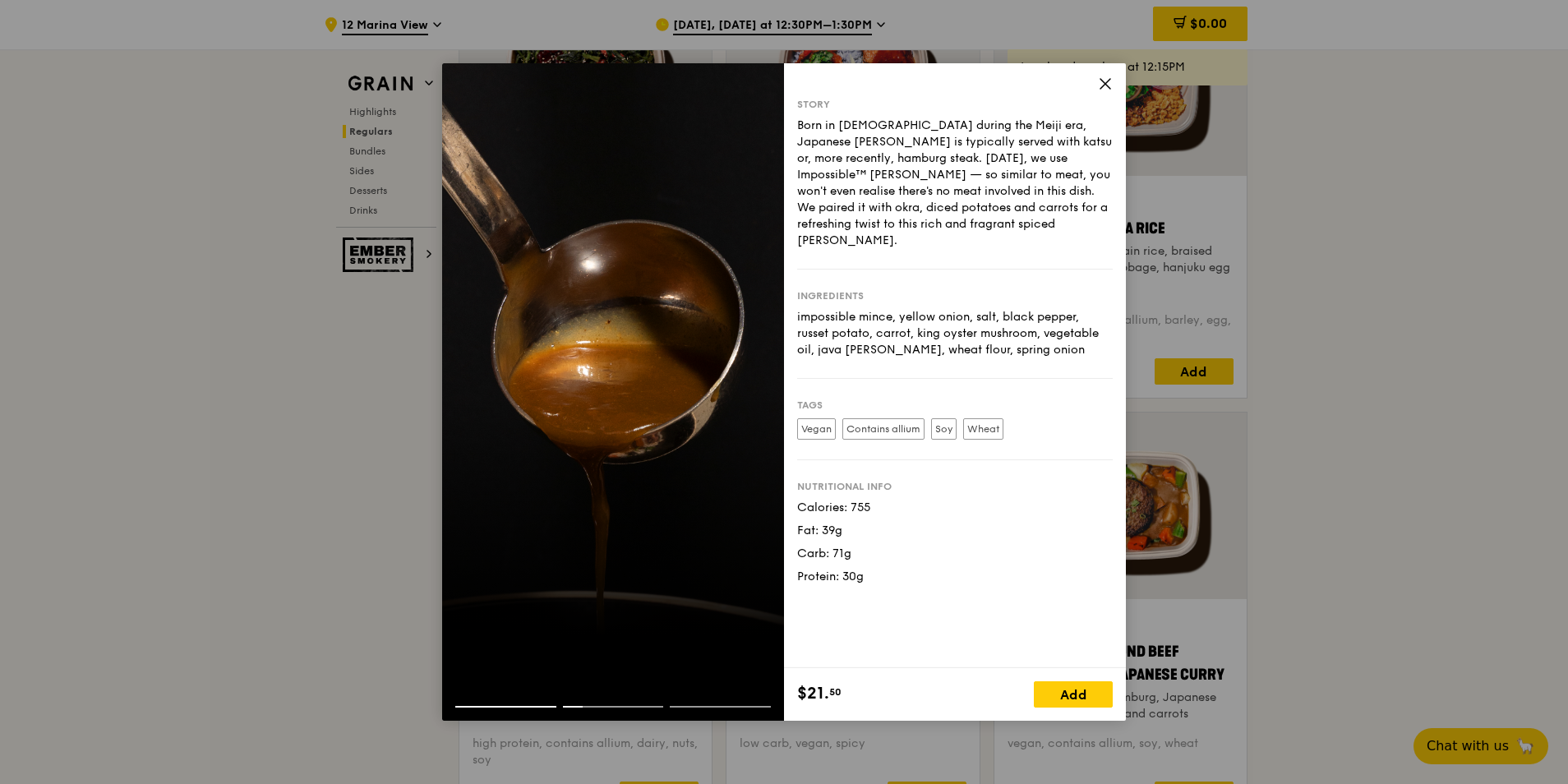
click at [1103, 87] on icon at bounding box center [1105, 84] width 15 height 15
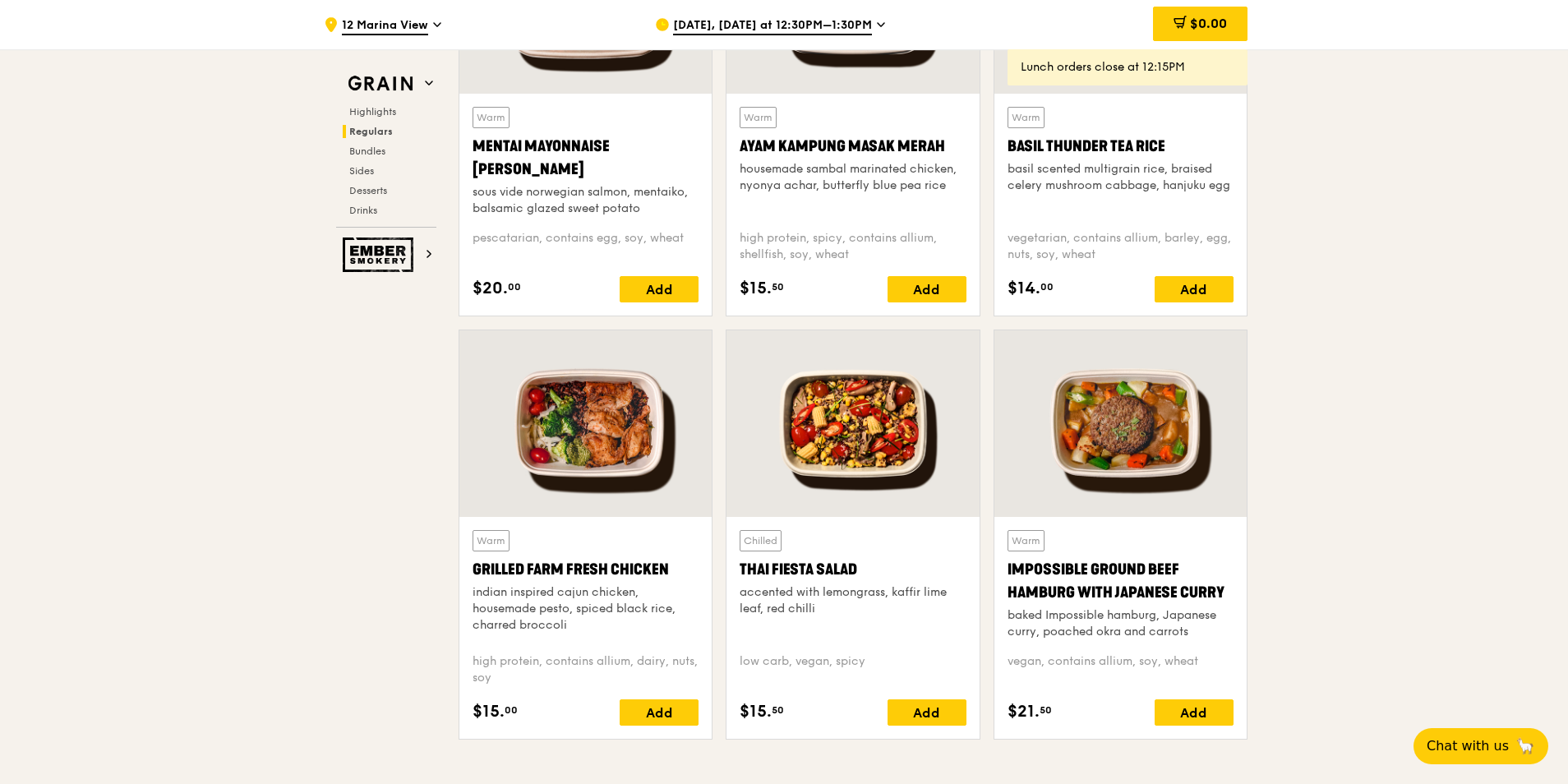
scroll to position [1217, 0]
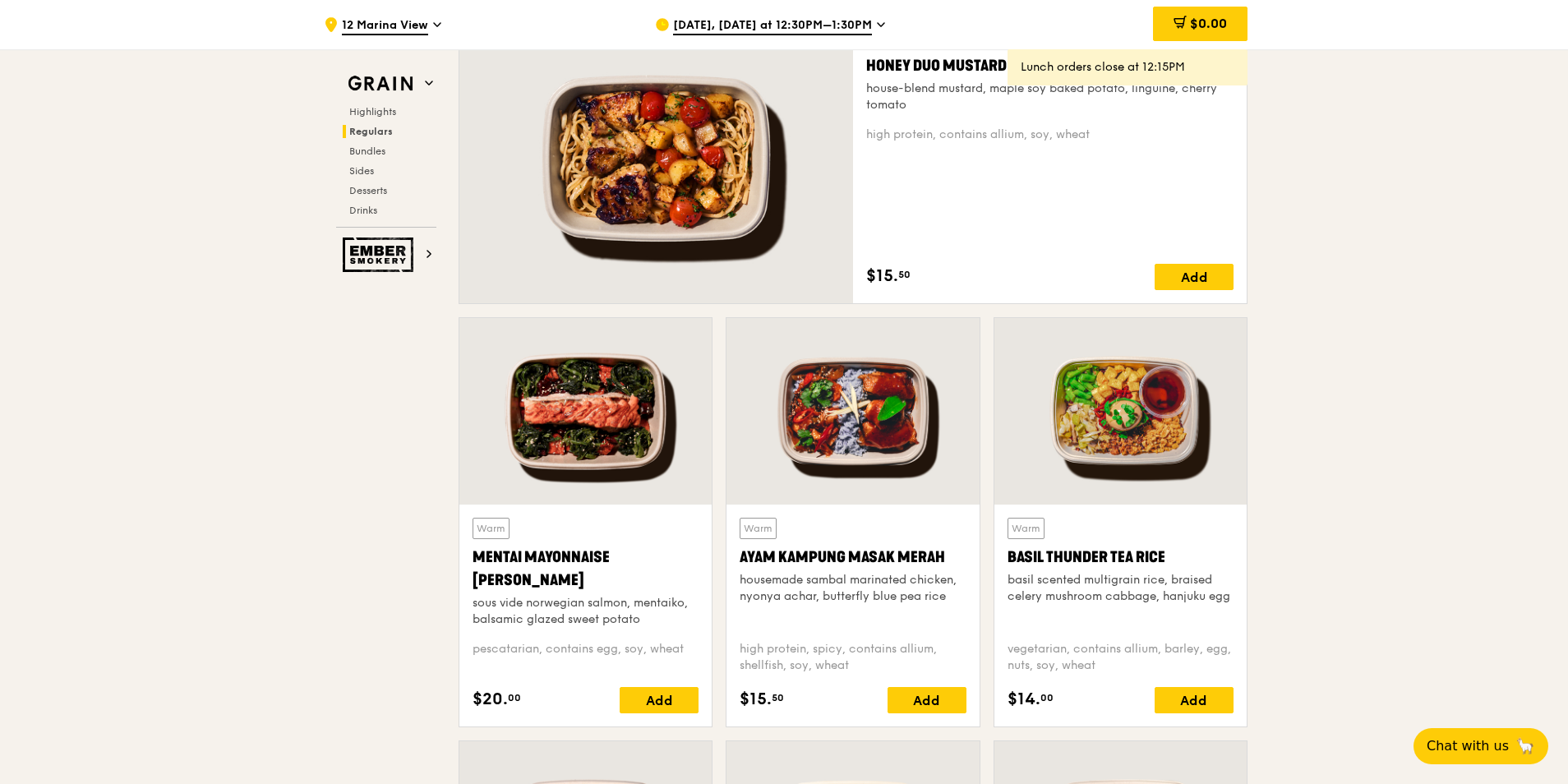
click at [1175, 420] on div at bounding box center [1120, 412] width 252 height 187
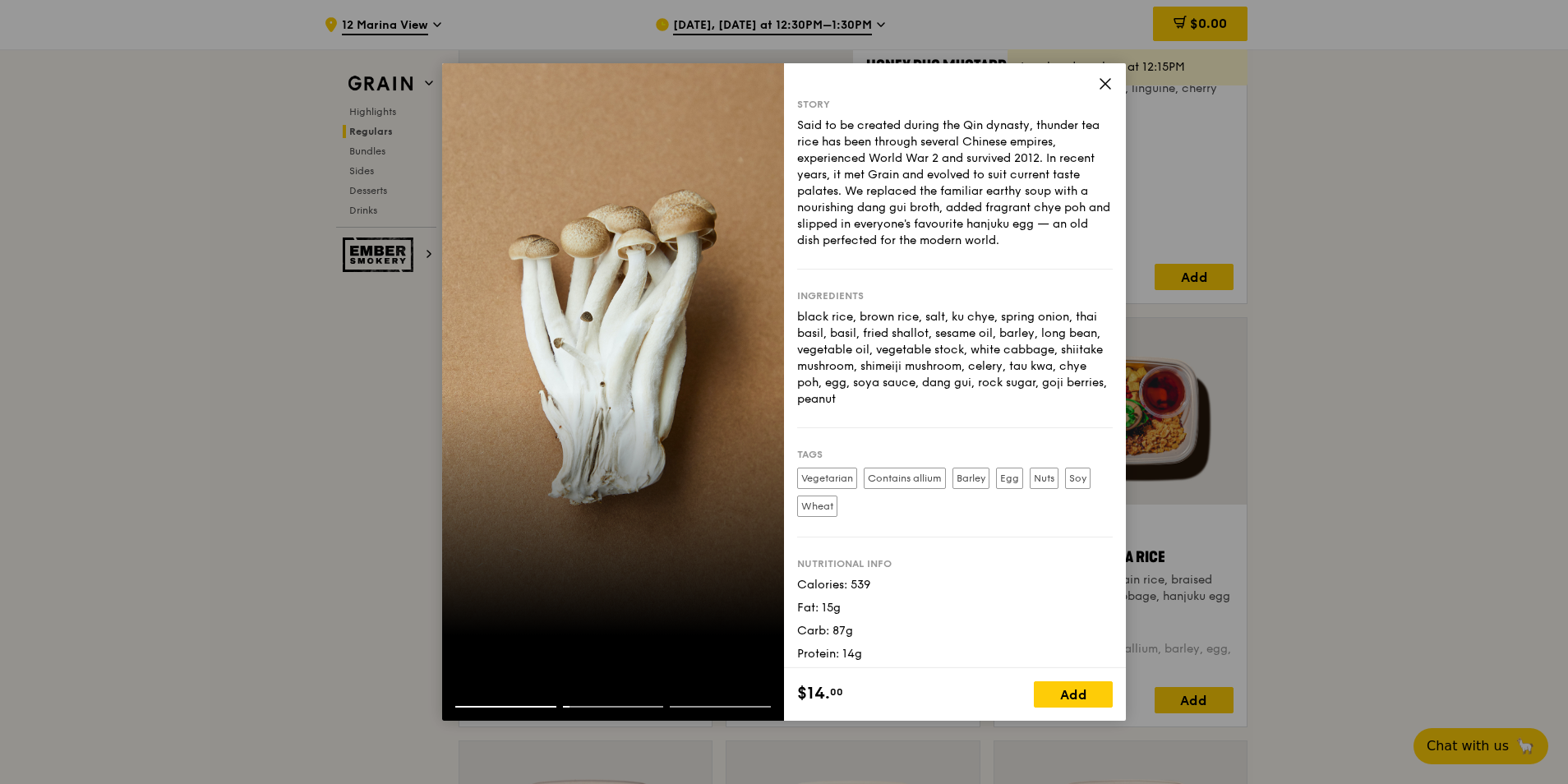
click at [1098, 88] on icon at bounding box center [1105, 84] width 15 height 15
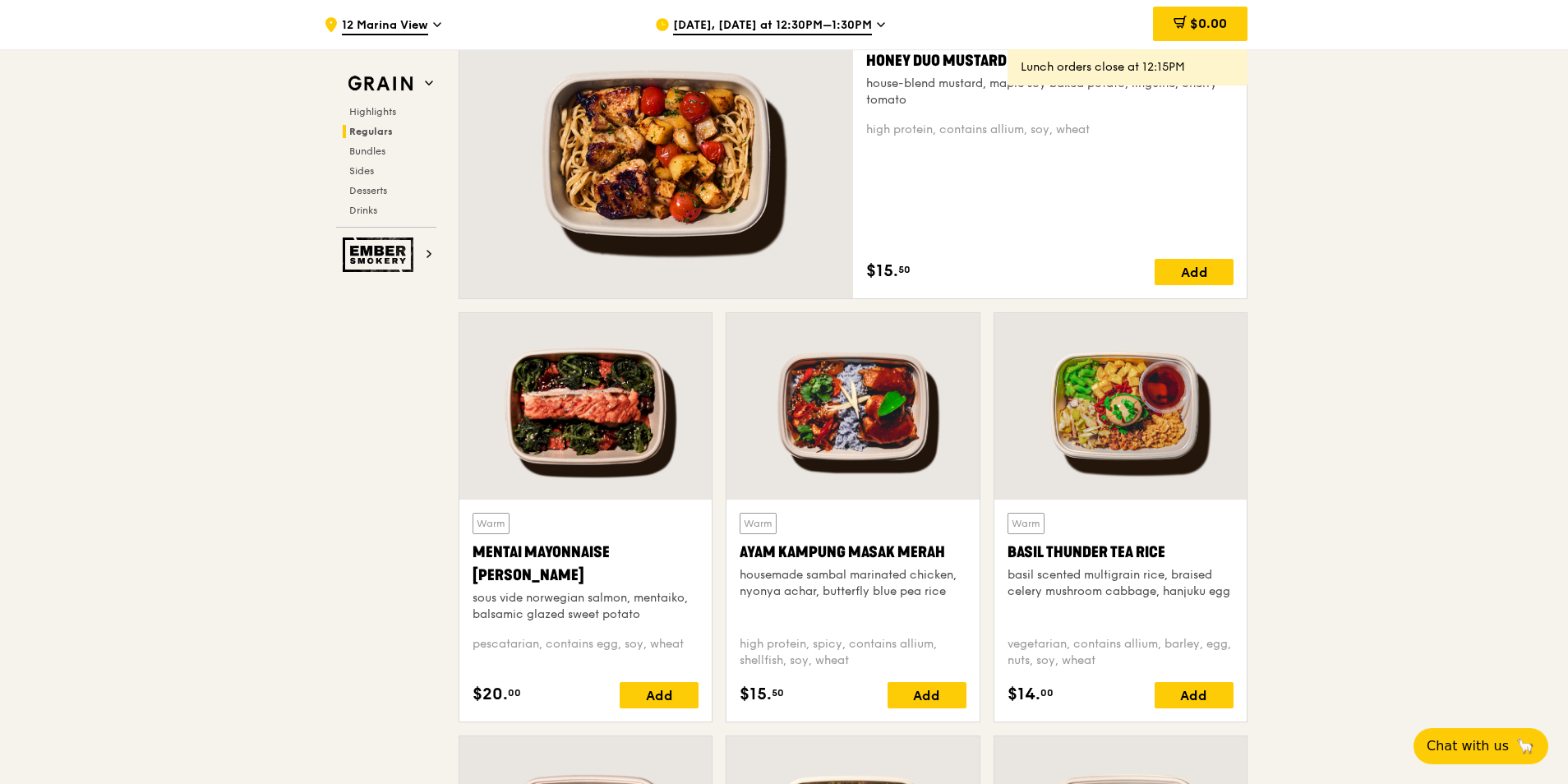
scroll to position [1628, 0]
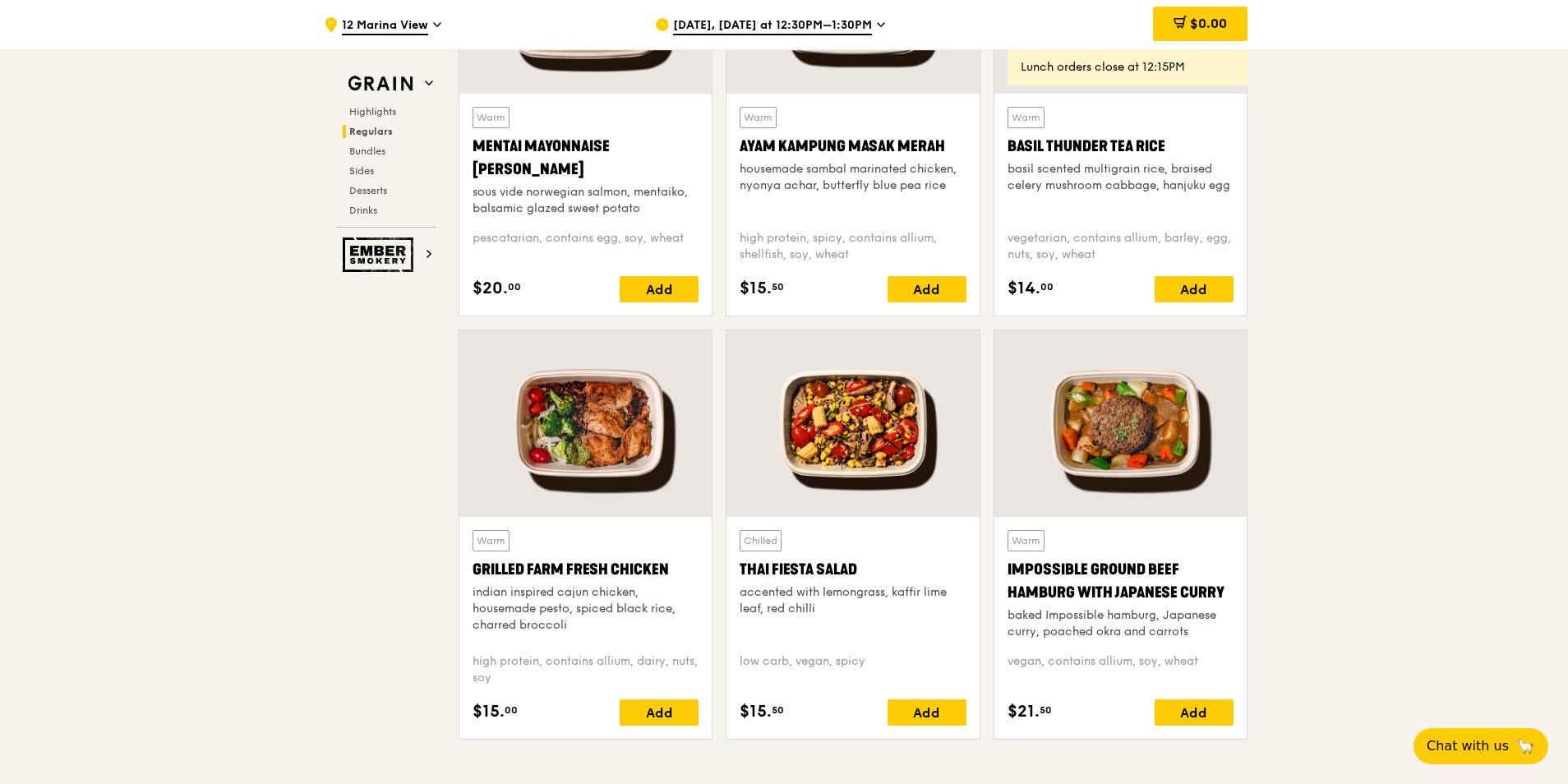
click at [820, 440] on div at bounding box center [853, 424] width 252 height 187
